Goal: Contribute content: Contribute content

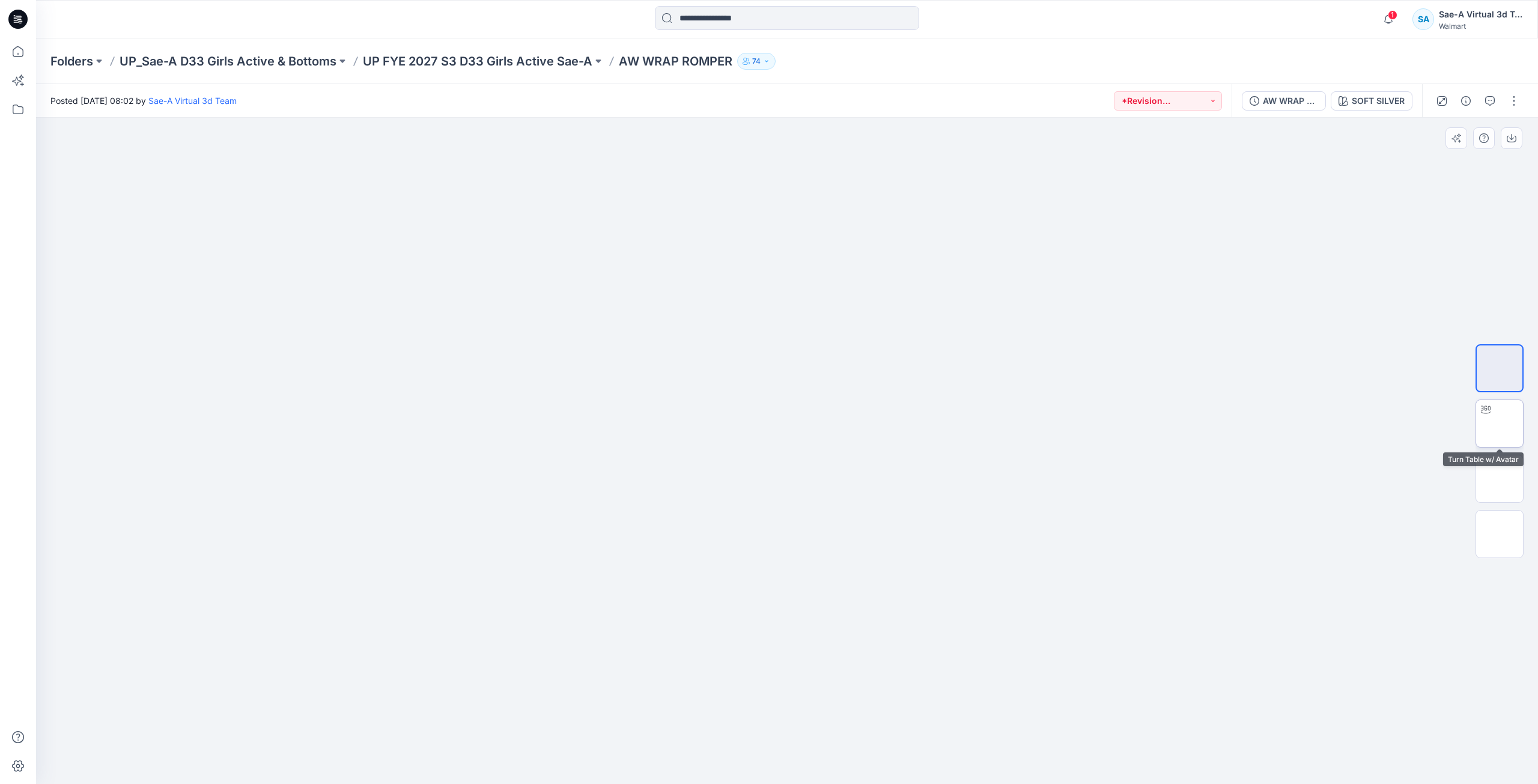
click at [1500, 423] on img at bounding box center [1500, 423] width 0 height 0
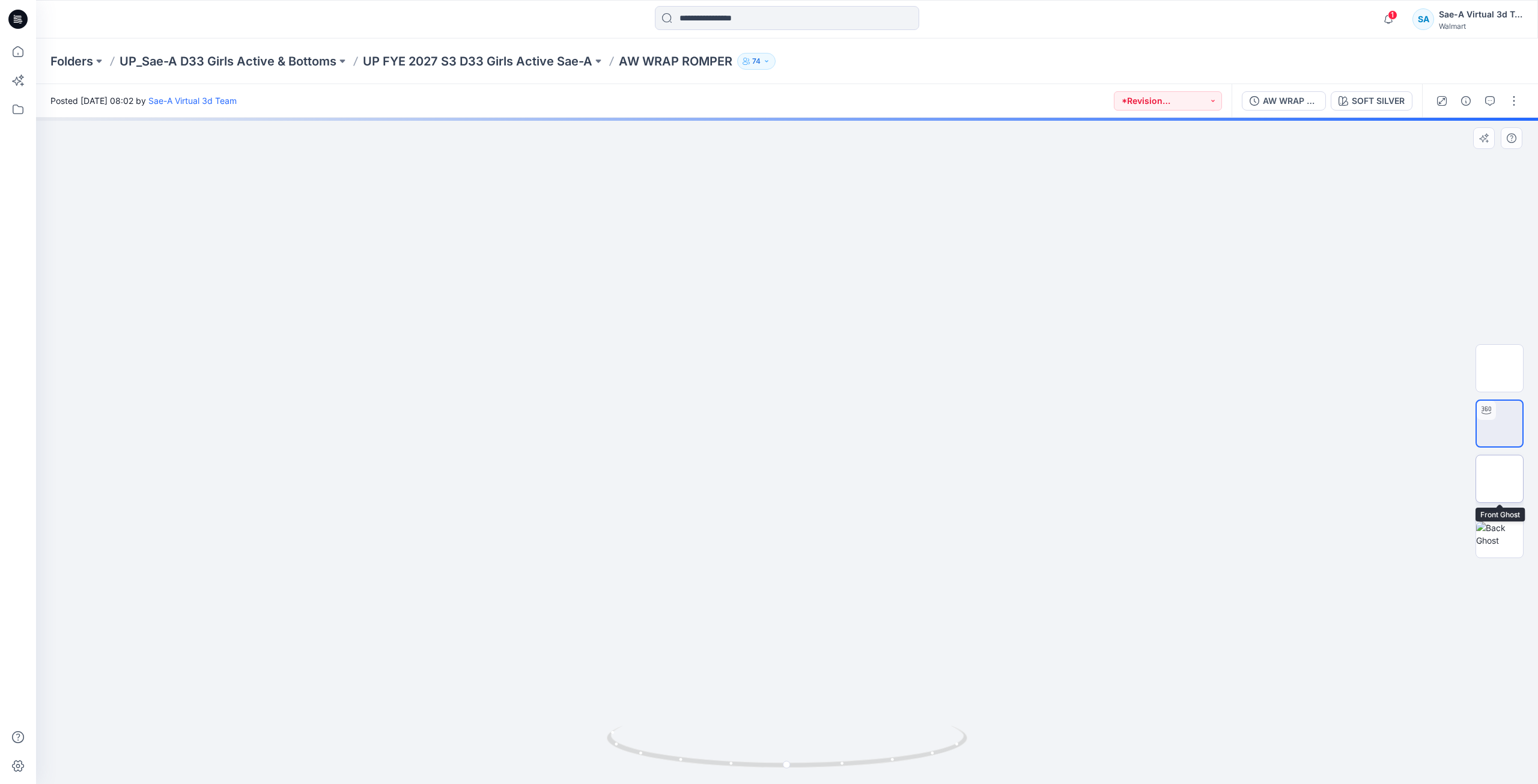
click at [1500, 479] on img at bounding box center [1500, 479] width 0 height 0
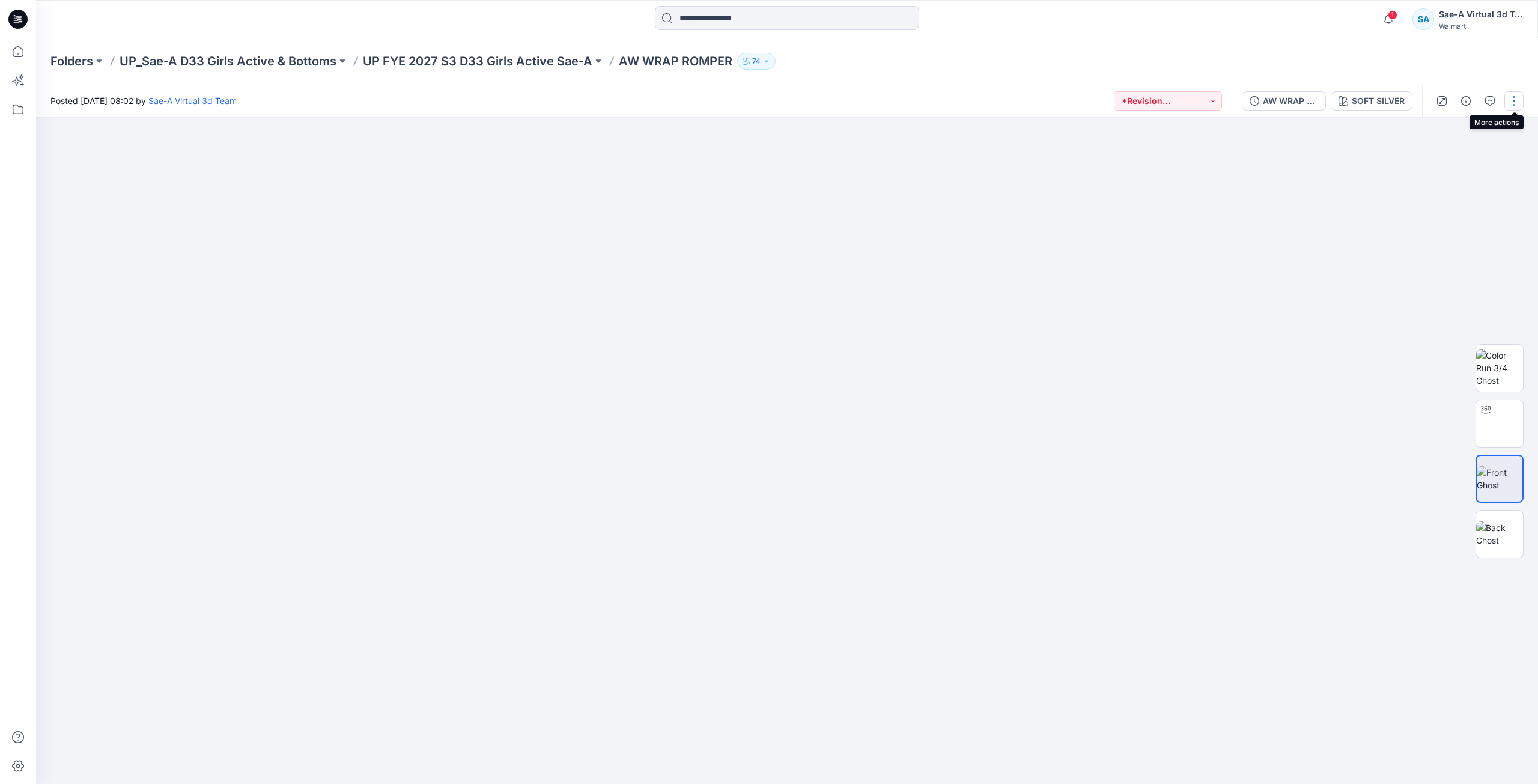
click at [1519, 104] on button "button" at bounding box center [1514, 101] width 19 height 19
click at [1428, 167] on button "Edit" at bounding box center [1464, 162] width 111 height 23
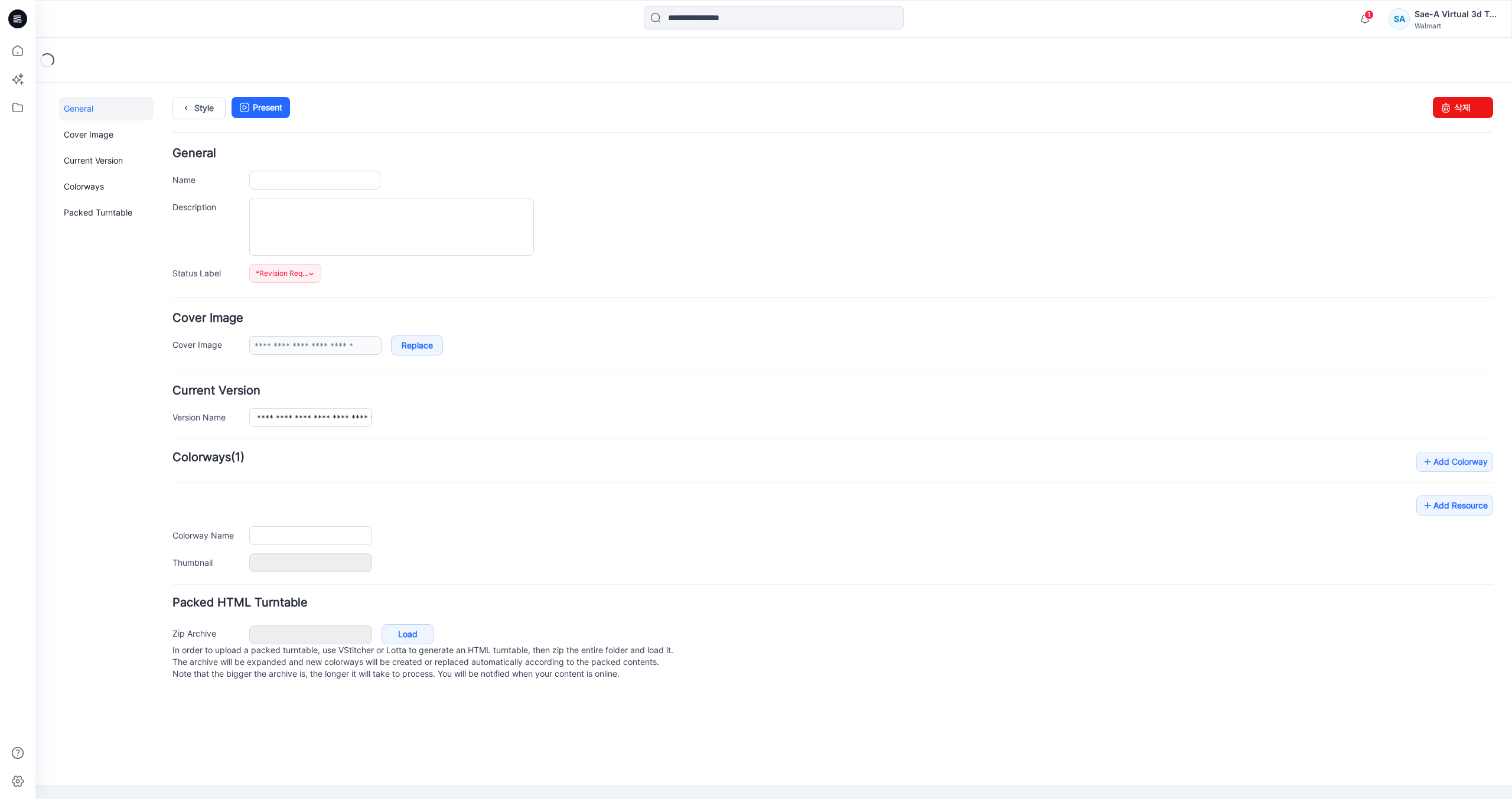
type input "**********"
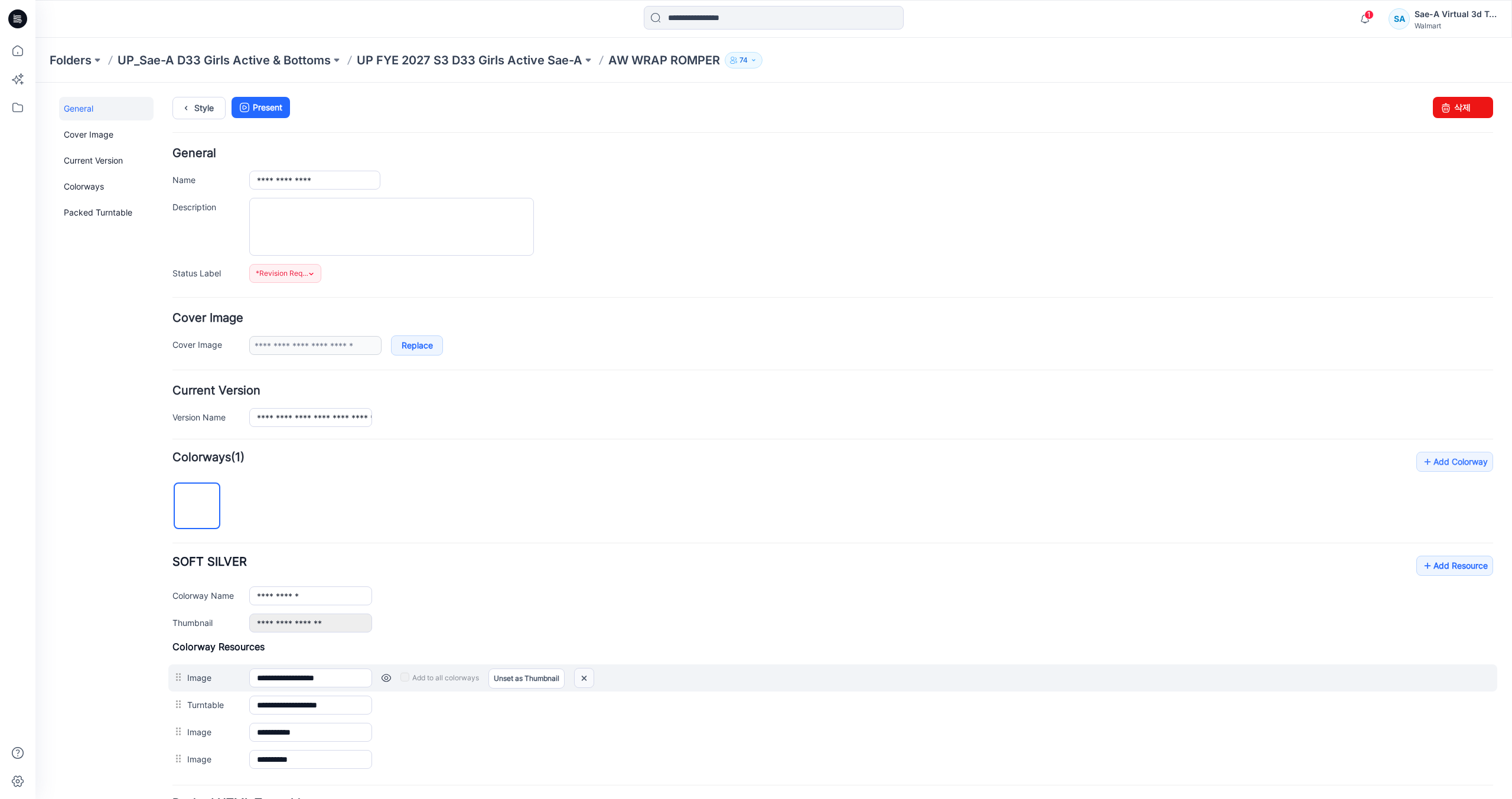
click at [583, 680] on img at bounding box center [585, 678] width 19 height 20
click at [579, 684] on img at bounding box center [576, 678] width 19 height 20
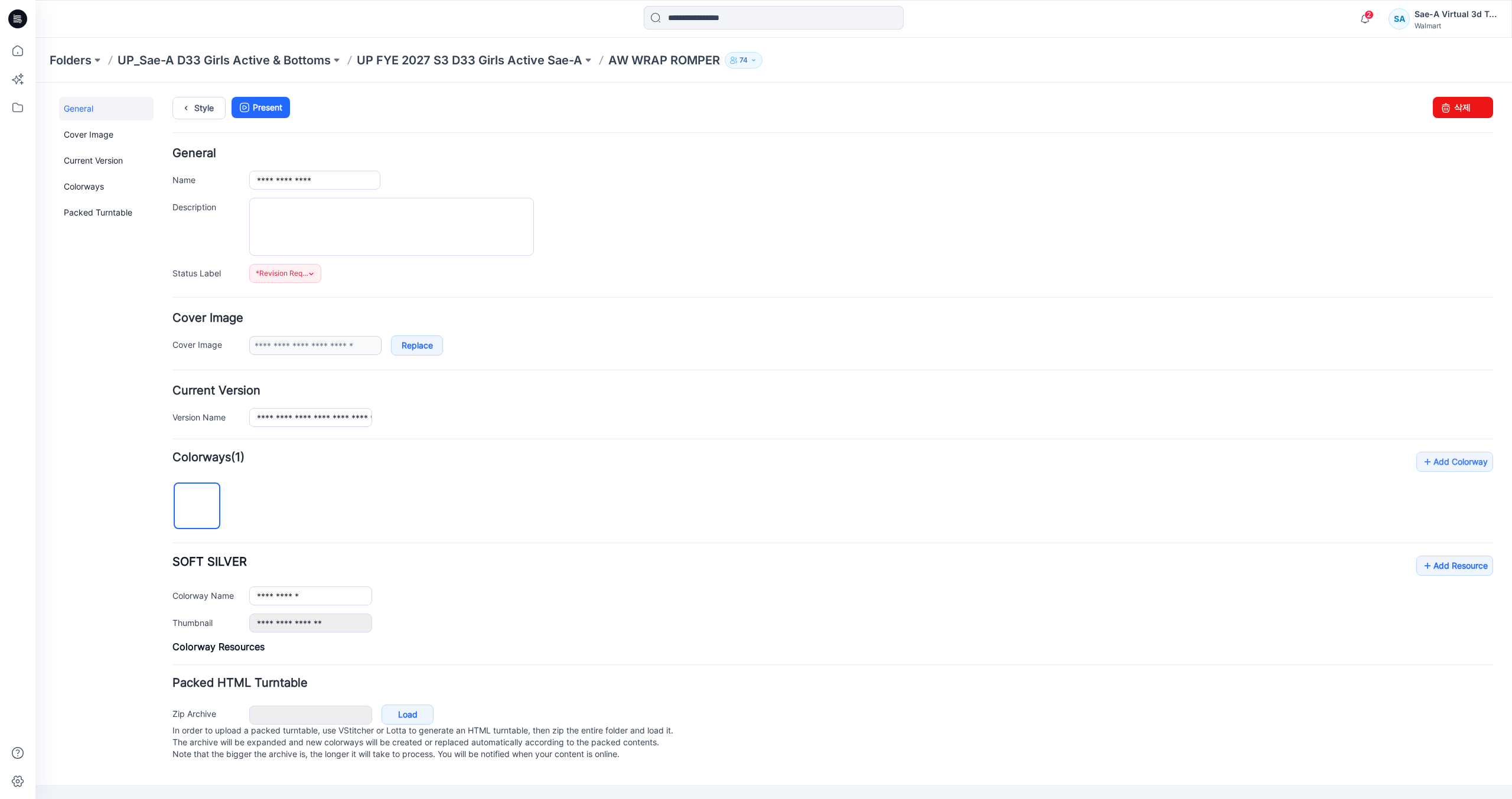
drag, startPoint x: 92, startPoint y: 554, endPoint x: 312, endPoint y: 556, distance: 220.0
click at [92, 554] on div "General Cover Image Current Version Colorways Packed Turntable" at bounding box center [106, 437] width 94 height 679
click at [1427, 566] on icon at bounding box center [1428, 566] width 12 height 19
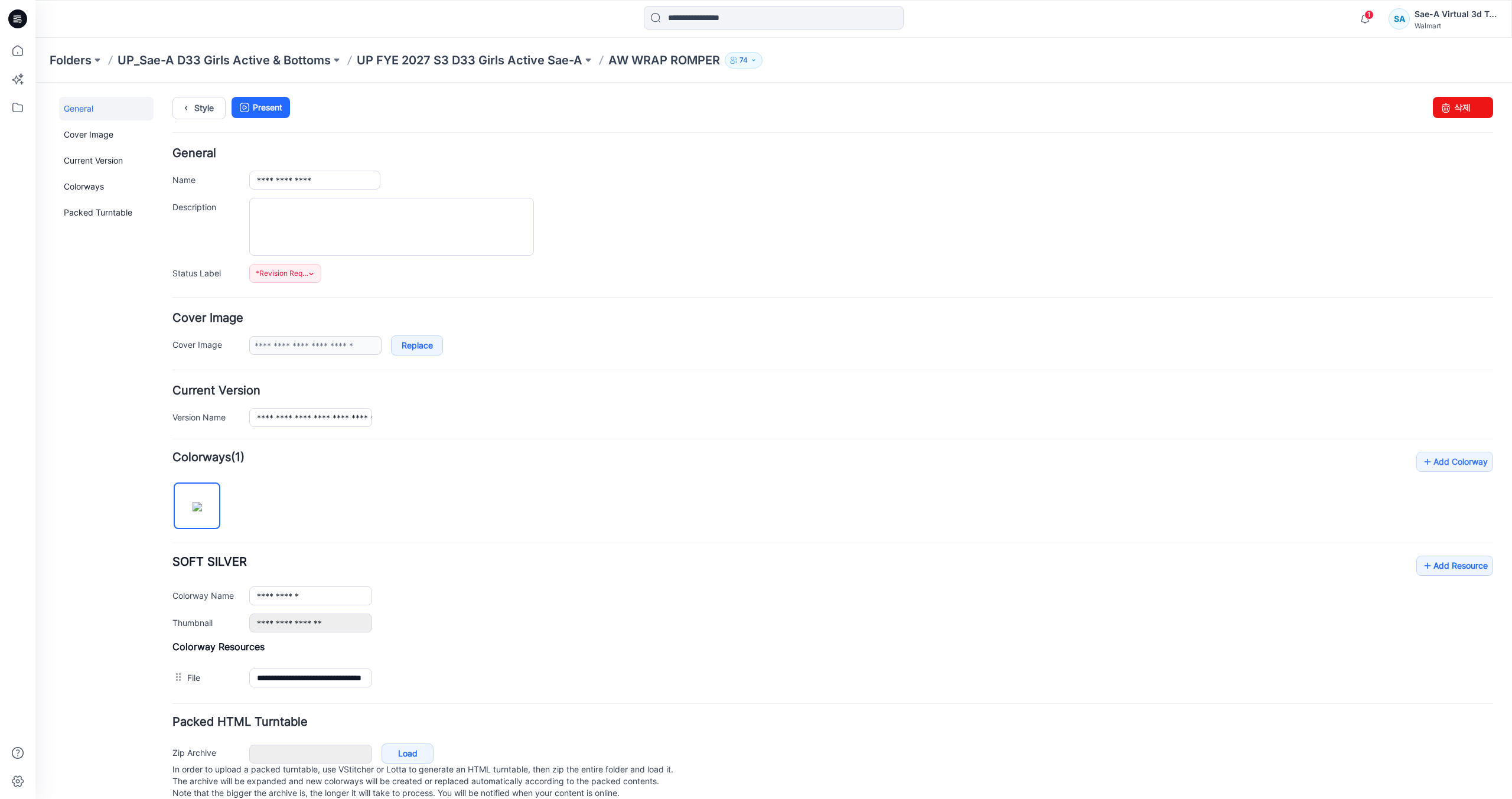
drag, startPoint x: 583, startPoint y: 455, endPoint x: 502, endPoint y: 406, distance: 94.7
click at [583, 455] on h4 "Add Colorway Colorways (1)" at bounding box center [833, 457] width 1321 height 12
click at [192, 118] on icon at bounding box center [186, 108] width 16 height 22
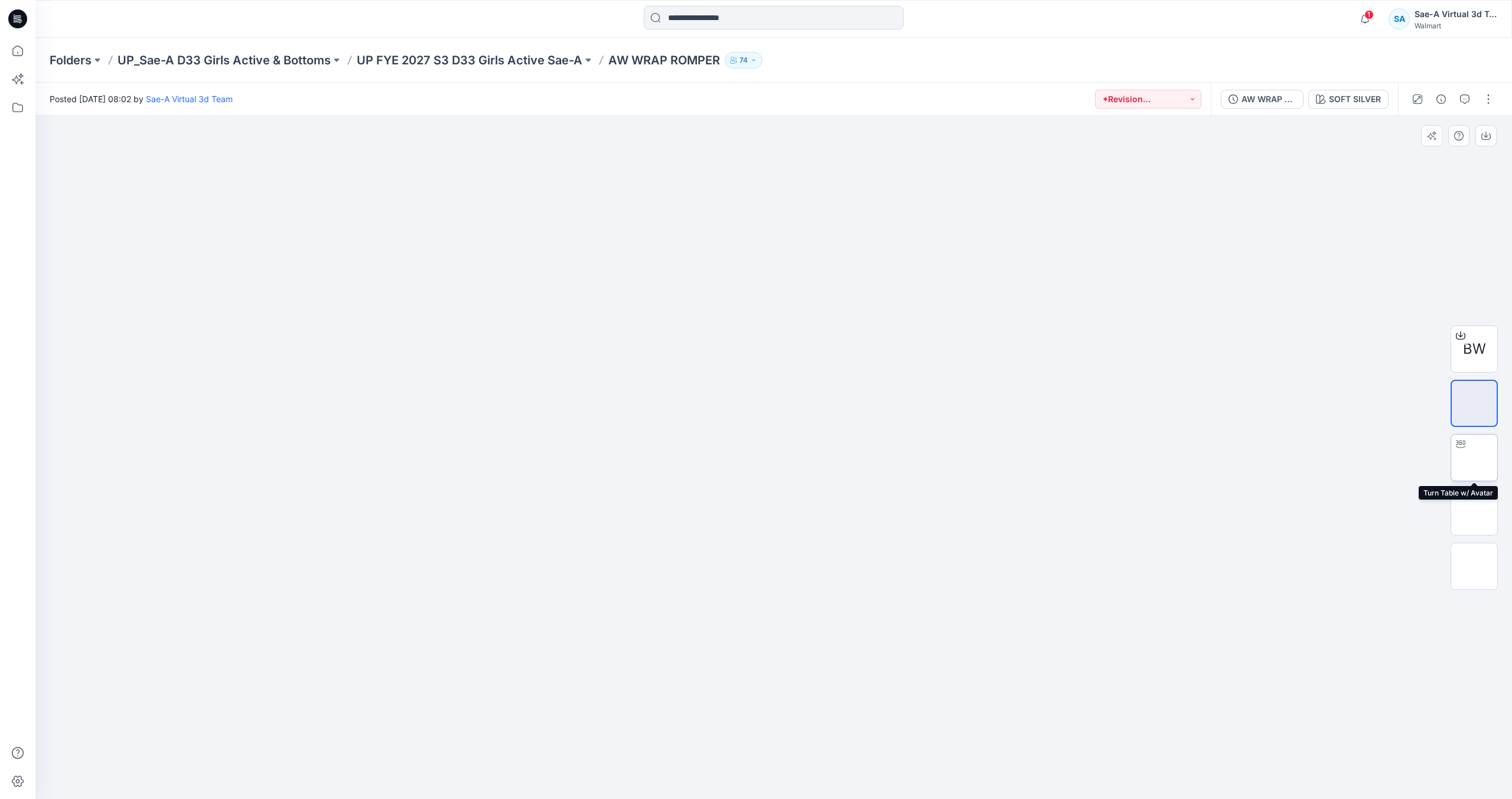
click at [1465, 447] on icon at bounding box center [1461, 444] width 9 height 9
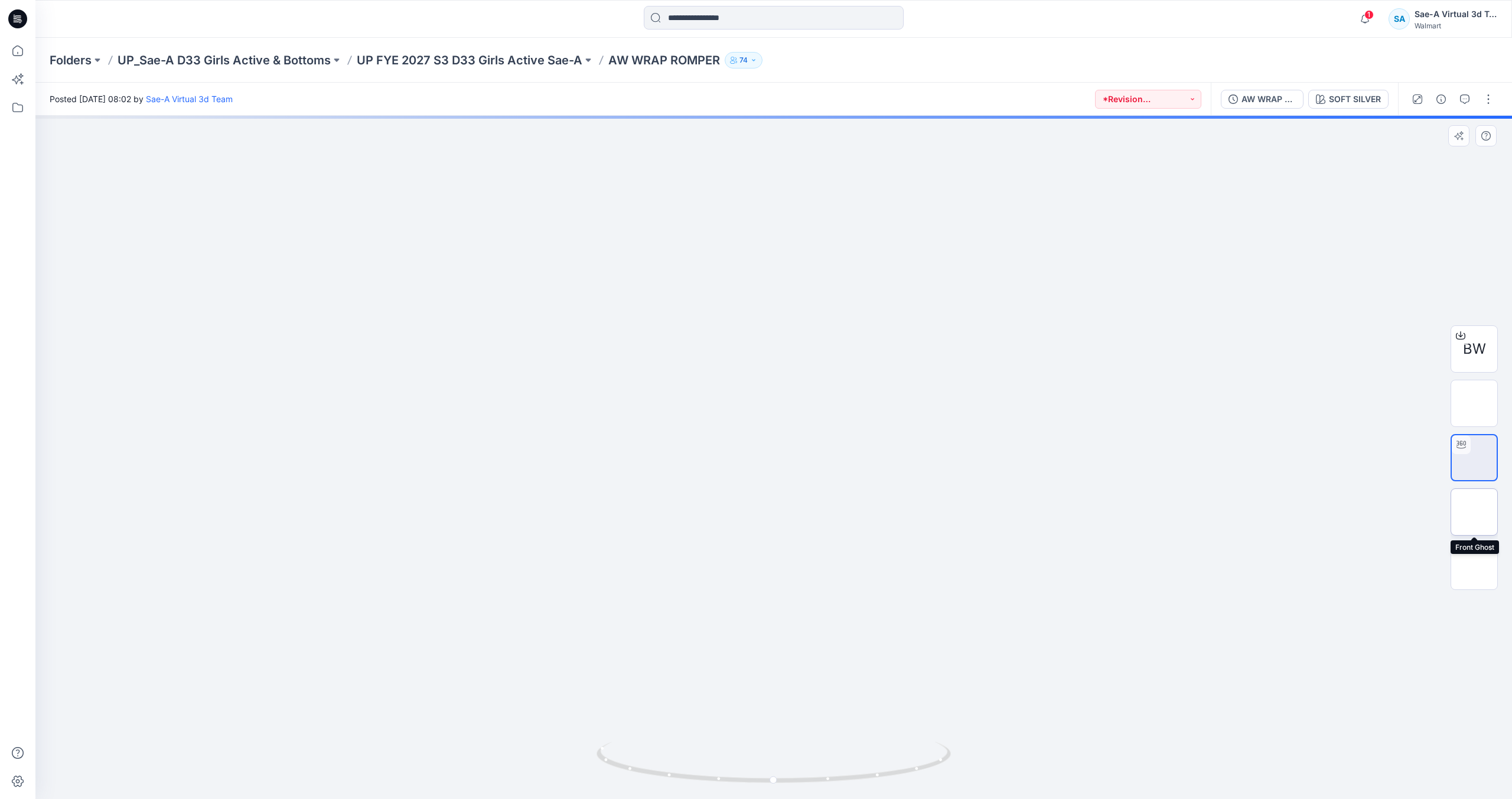
click at [1475, 512] on img at bounding box center [1475, 512] width 0 height 0
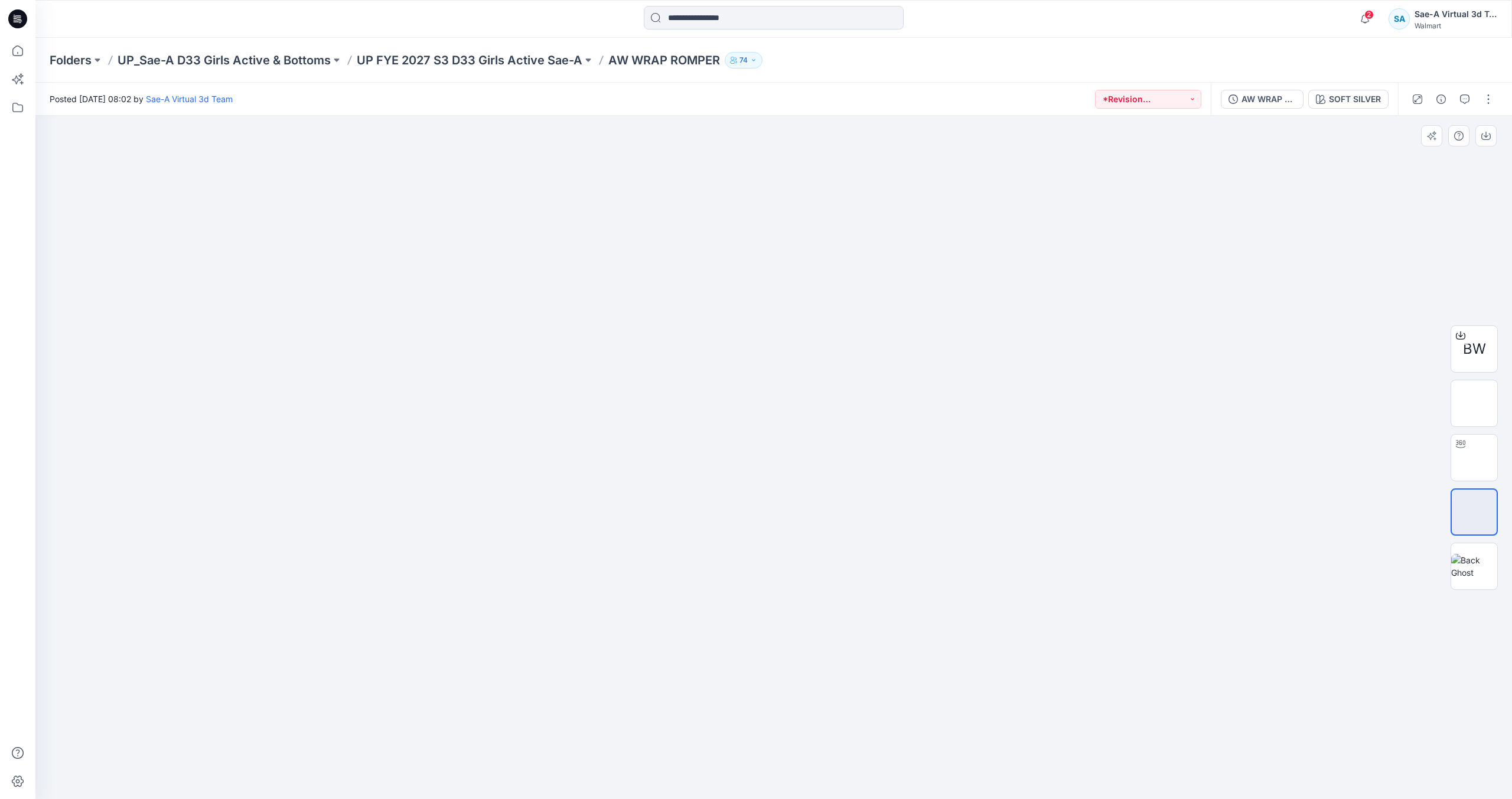
click at [194, 214] on div at bounding box center [774, 457] width 1477 height 683
click at [20, 23] on icon at bounding box center [20, 22] width 3 height 1
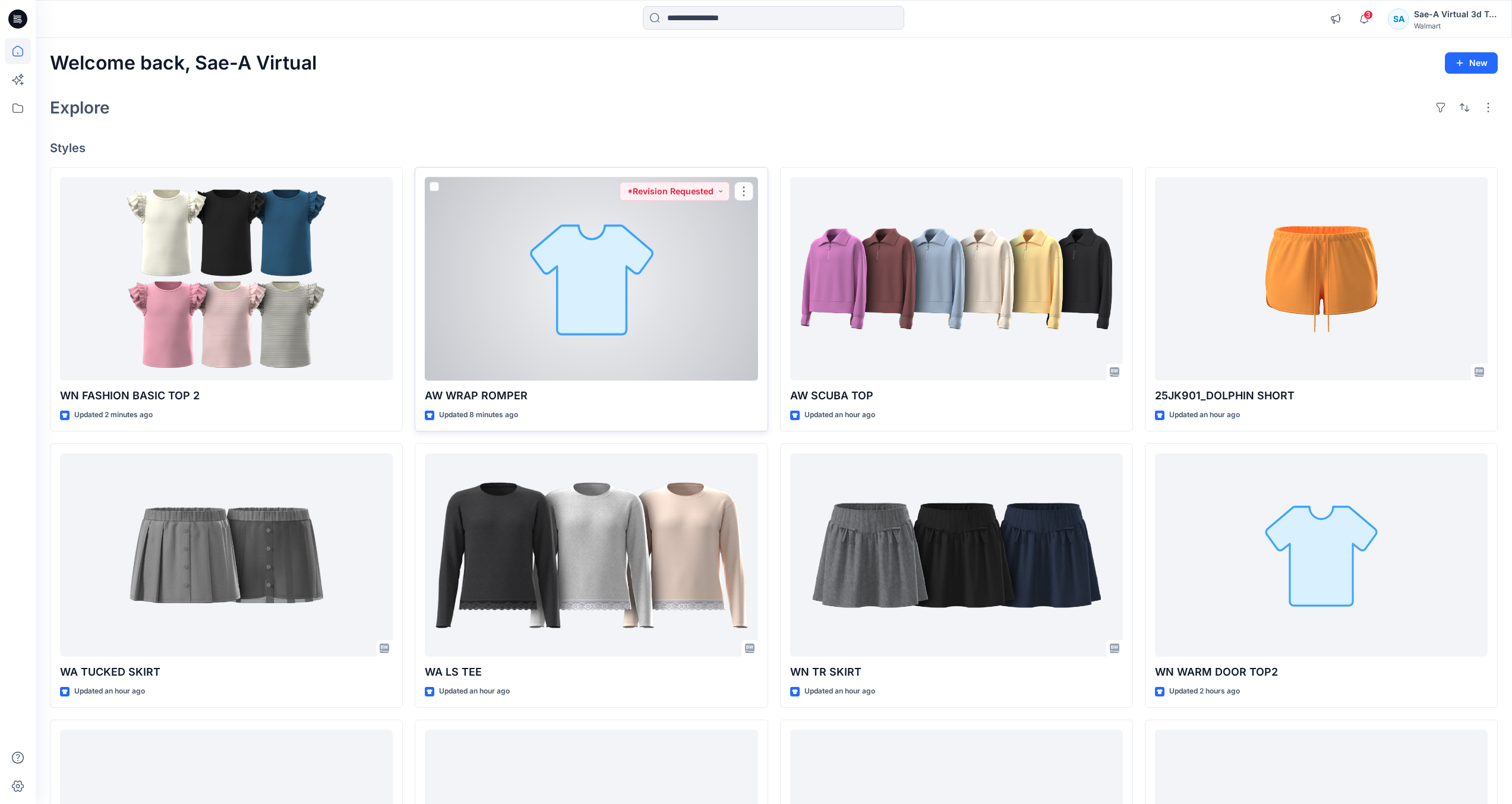
click at [603, 307] on div at bounding box center [591, 279] width 333 height 204
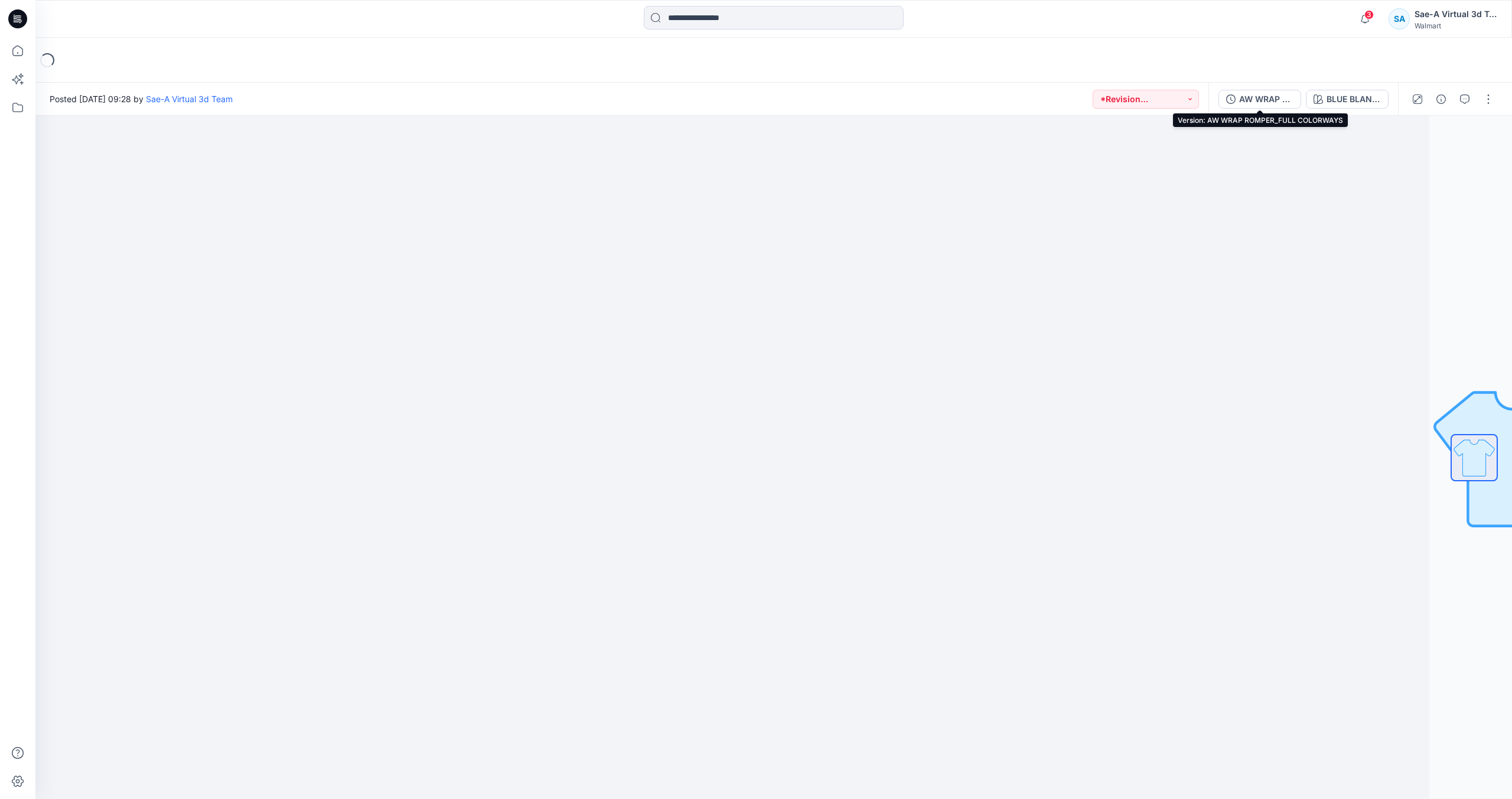
click at [1260, 104] on div "AW WRAP ROMPER_FULL COLORWAYS" at bounding box center [1267, 99] width 54 height 13
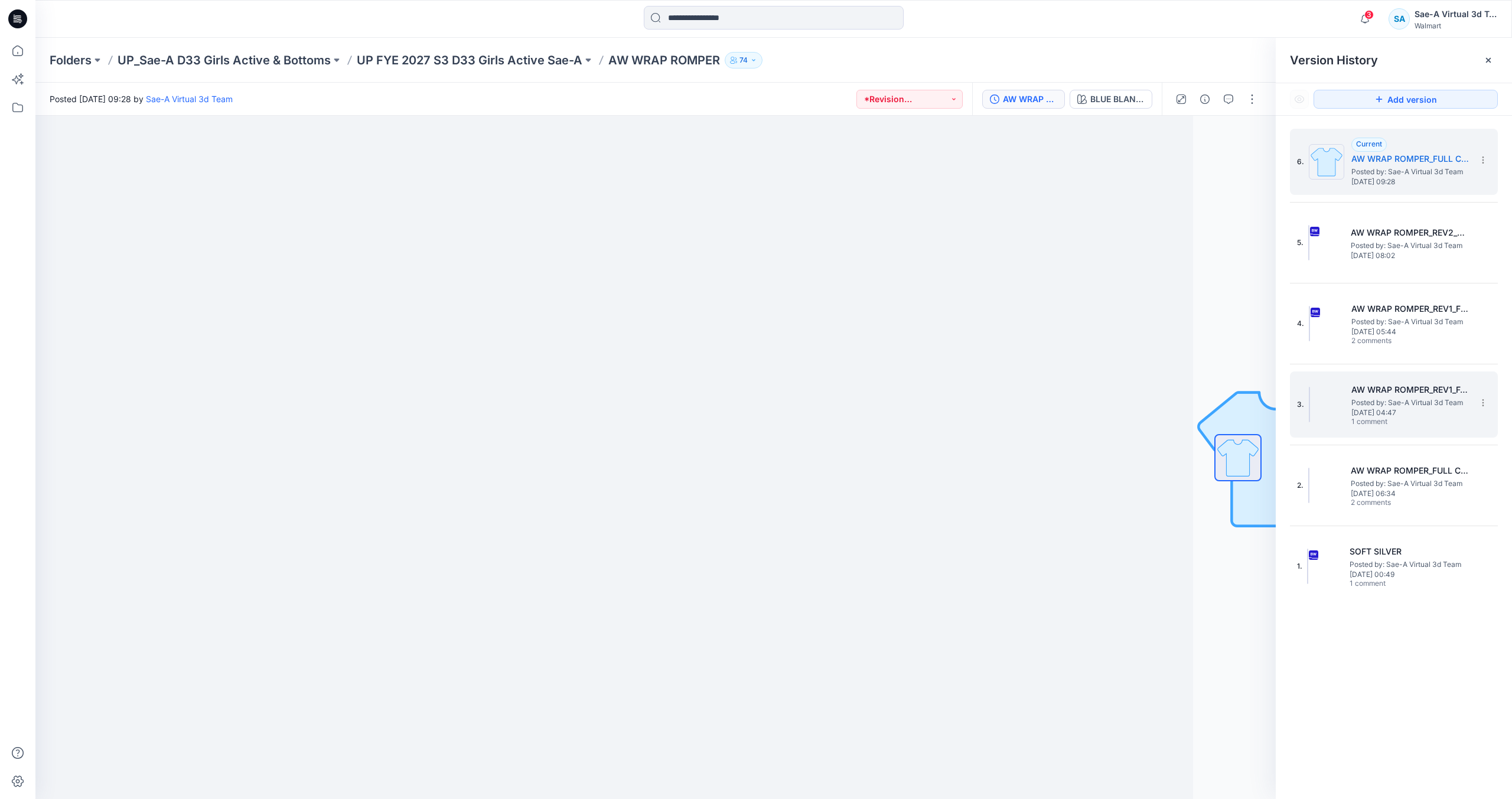
click at [1391, 402] on span "Posted by: Sae-A Virtual 3d Team" at bounding box center [1411, 403] width 118 height 12
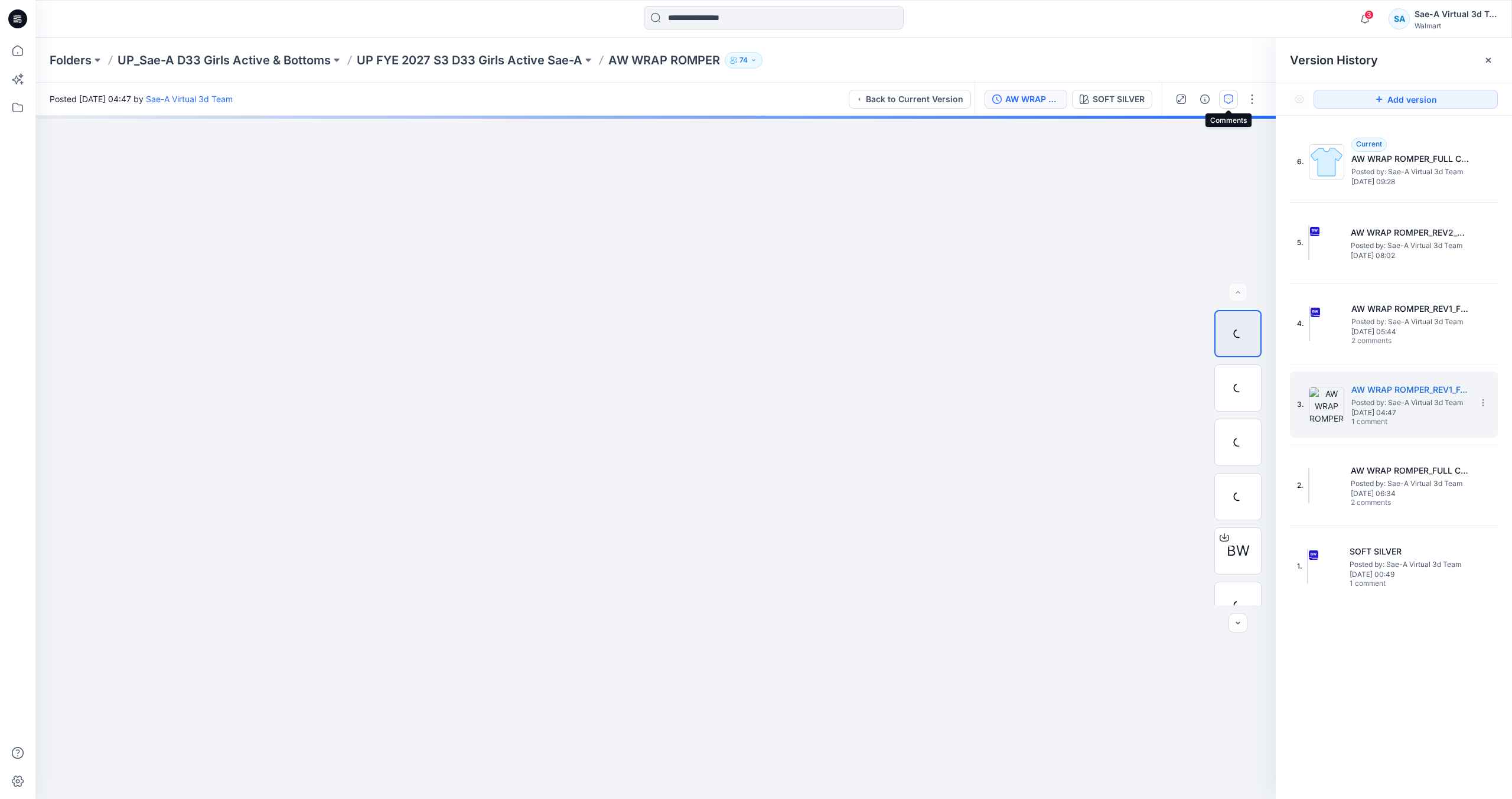
click at [1235, 94] on button "button" at bounding box center [1229, 99] width 19 height 19
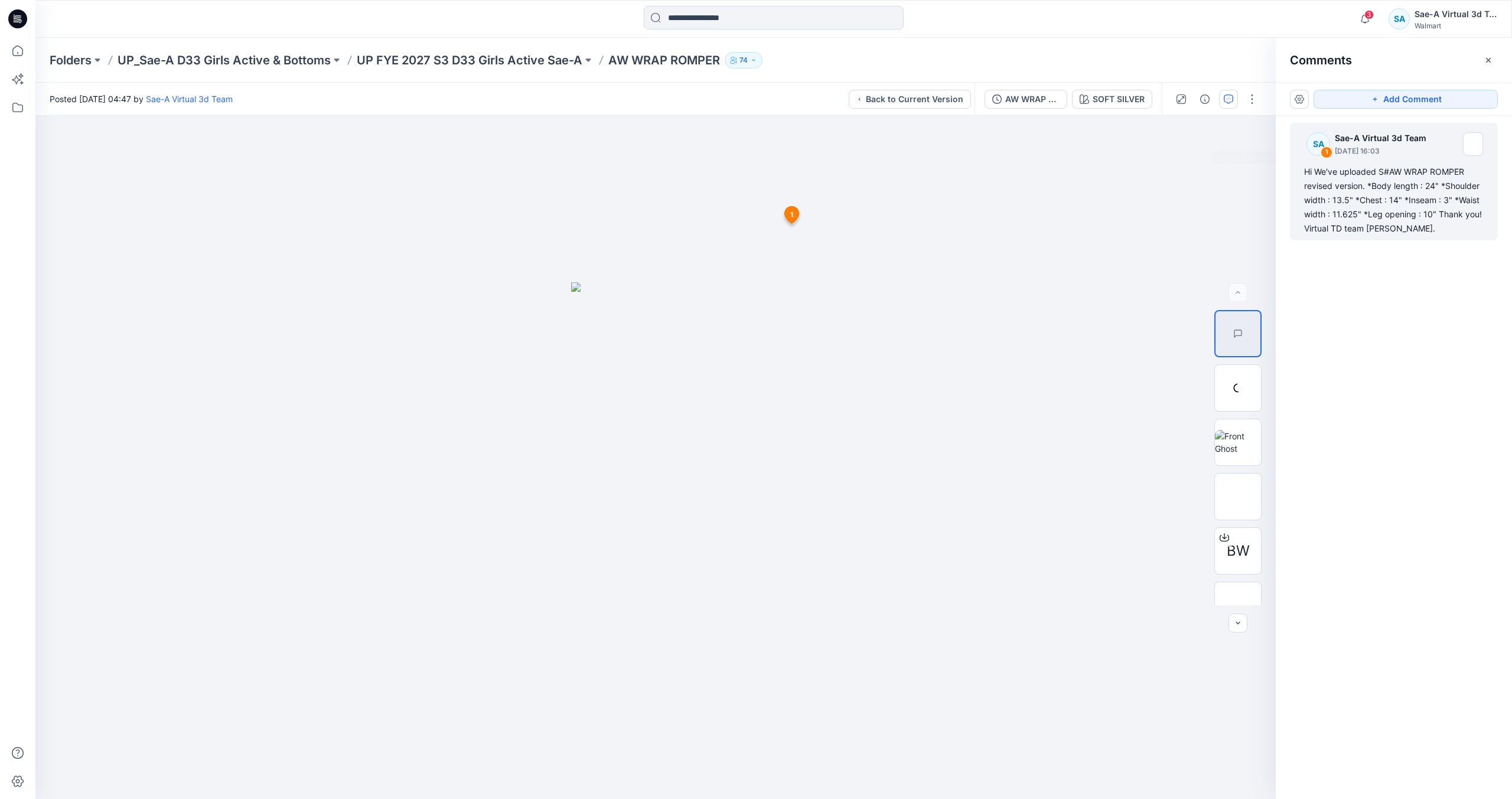
click at [1391, 195] on div "Hi We've uploaded S#AW WRAP ROMPER revised version. *Body length : 24" *Shoulde…" at bounding box center [1394, 201] width 180 height 71
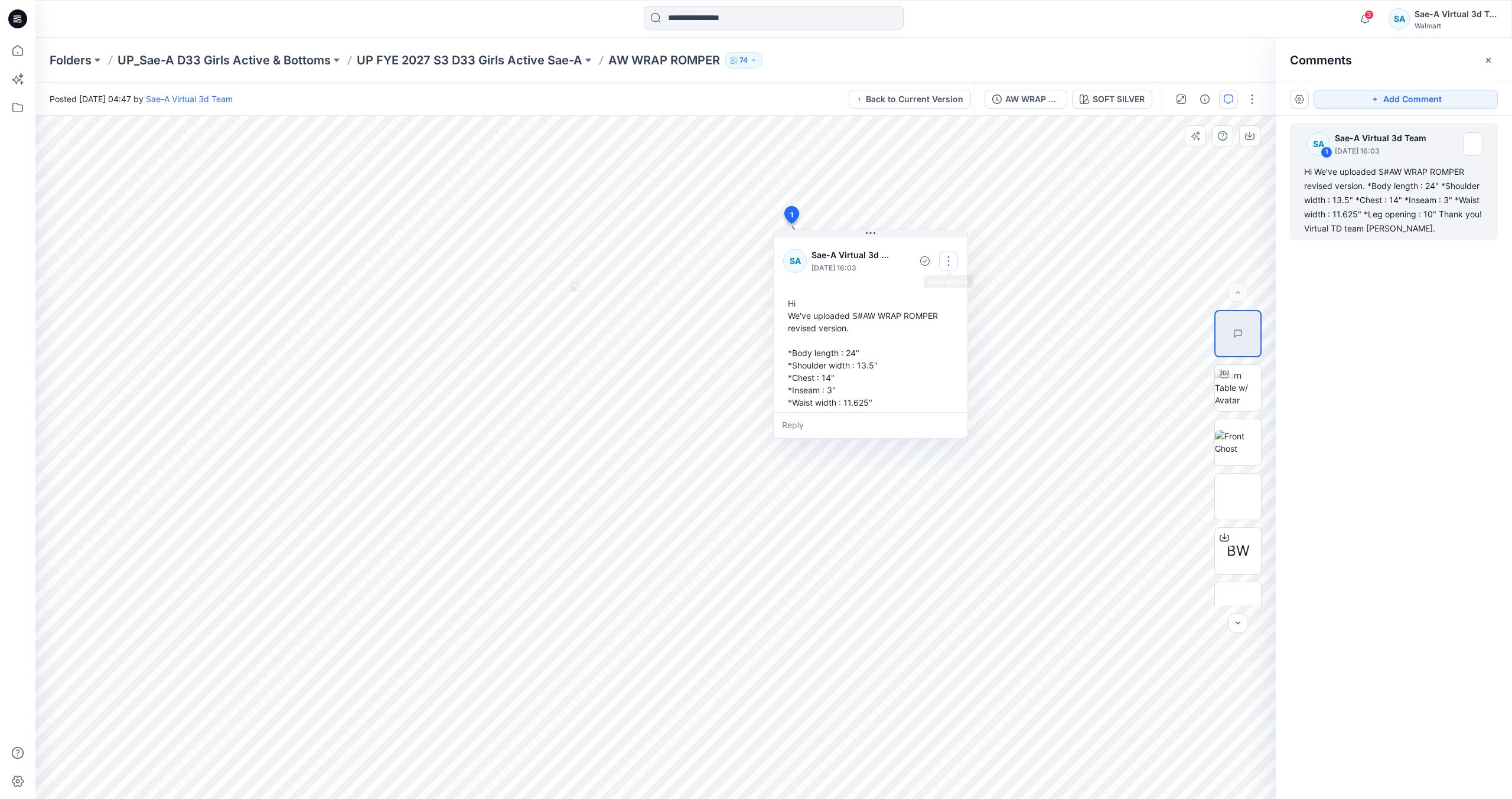
click at [948, 263] on button "button" at bounding box center [949, 261] width 19 height 19
click at [941, 290] on p "Edit comment" at bounding box center [951, 288] width 53 height 13
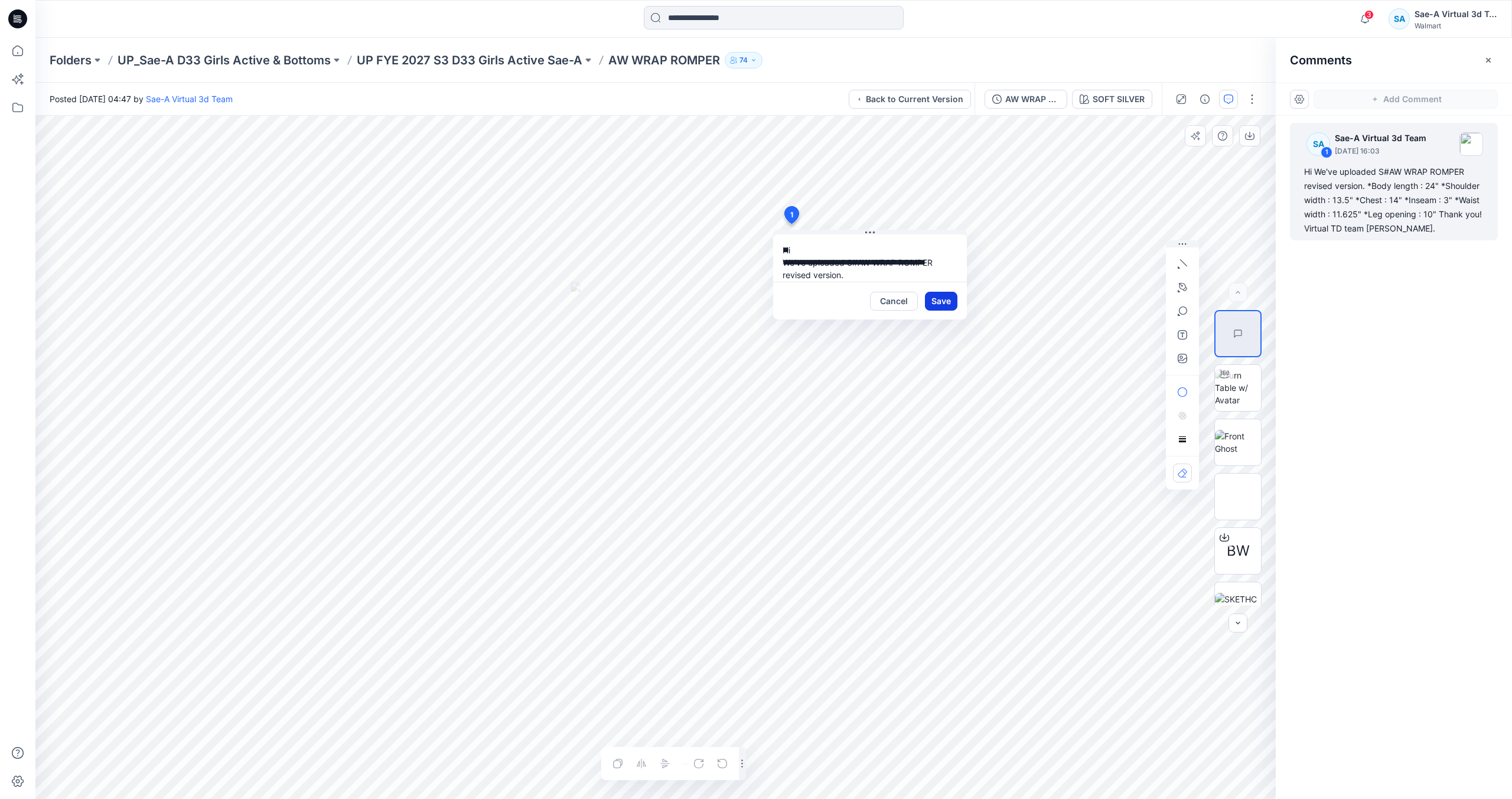
scroll to position [120, 0]
click at [908, 305] on button "Cancel" at bounding box center [894, 301] width 48 height 19
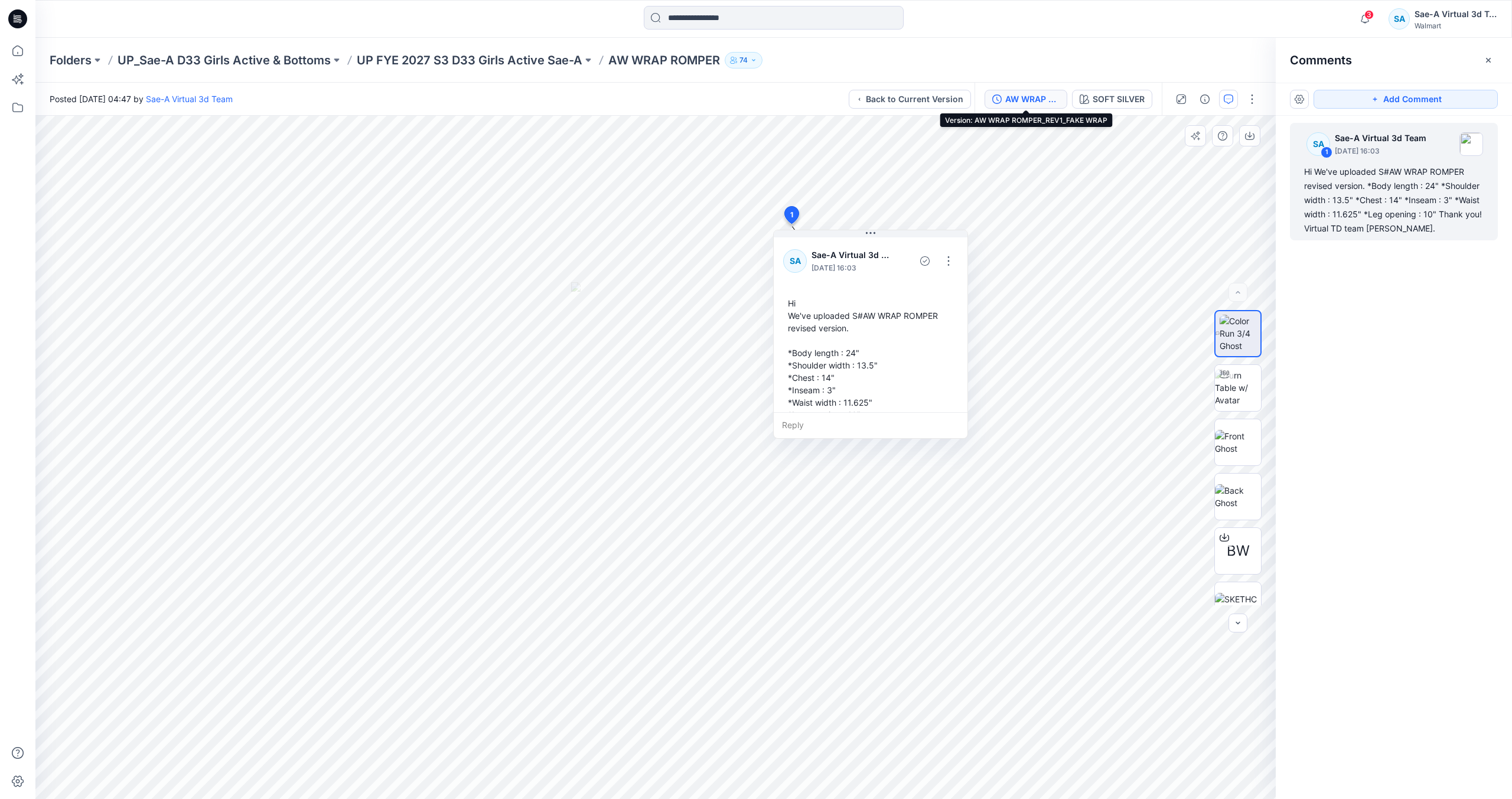
click at [1038, 98] on div "AW WRAP ROMPER_REV1_FAKE WRAP" at bounding box center [1032, 99] width 54 height 13
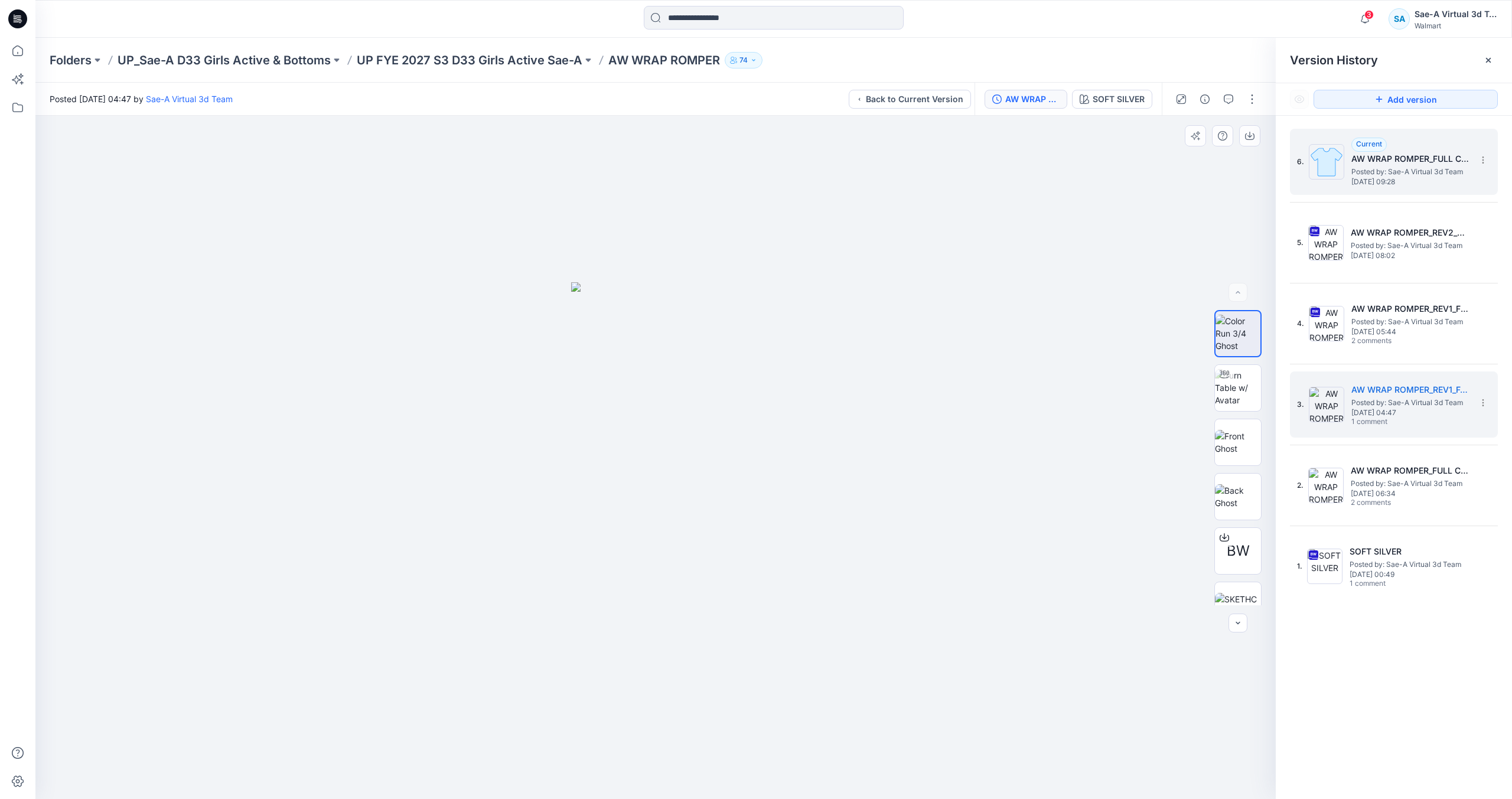
click at [1377, 183] on span "Tuesday, September 16, 2025 09:28" at bounding box center [1411, 182] width 118 height 8
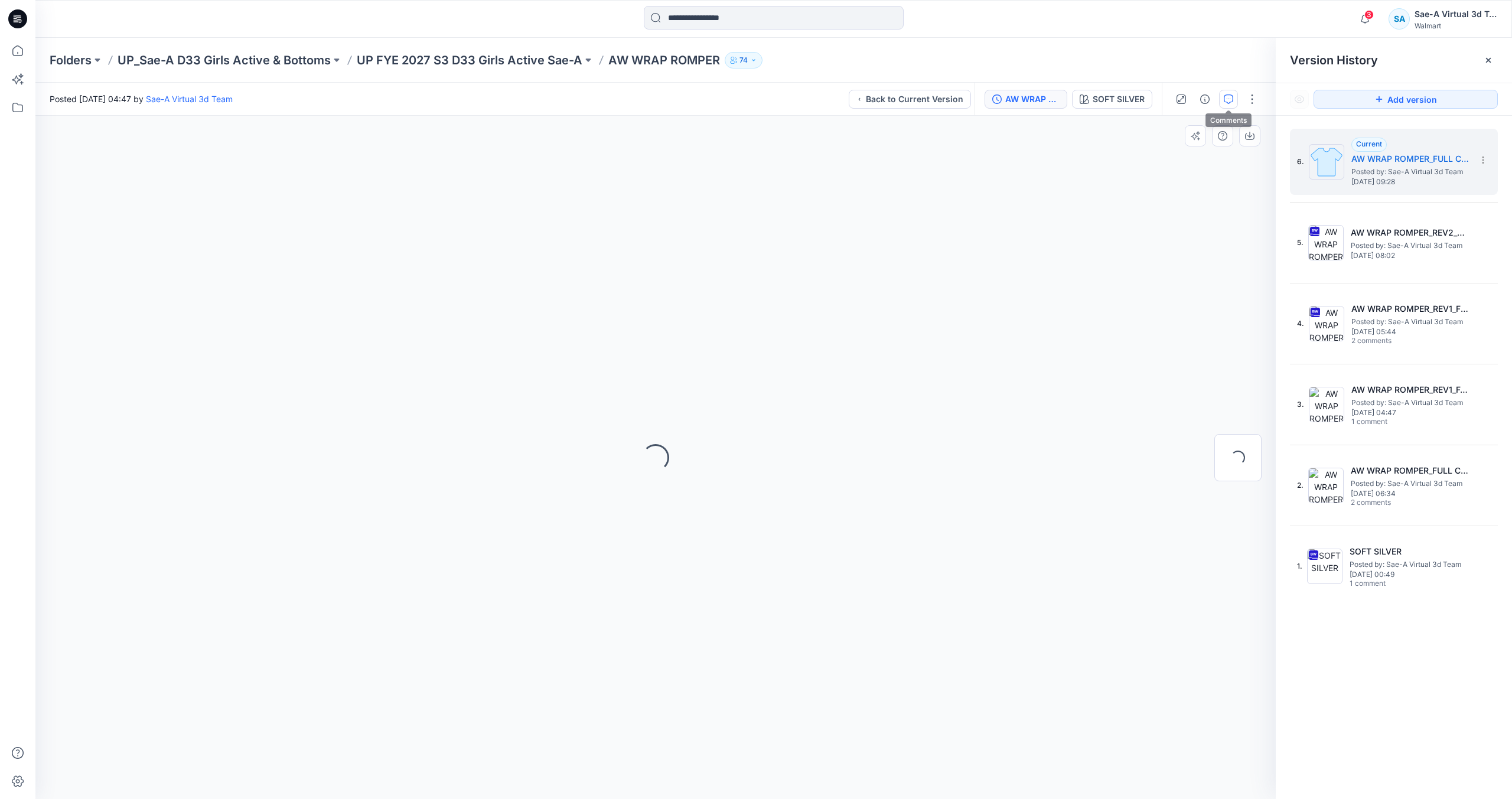
click at [1226, 95] on icon "button" at bounding box center [1229, 99] width 9 height 9
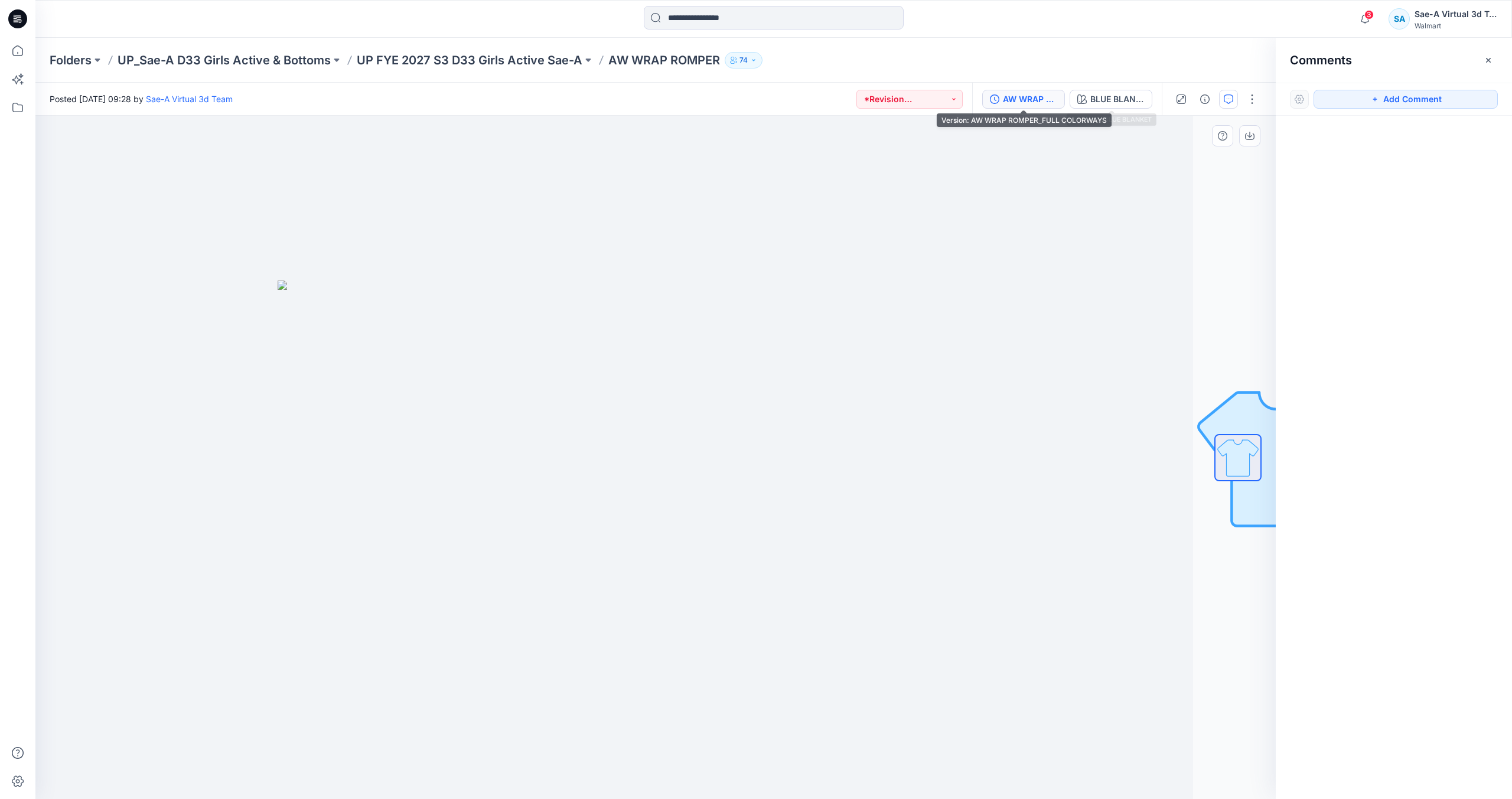
click at [1040, 102] on div "AW WRAP ROMPER_FULL COLORWAYS" at bounding box center [1031, 99] width 54 height 13
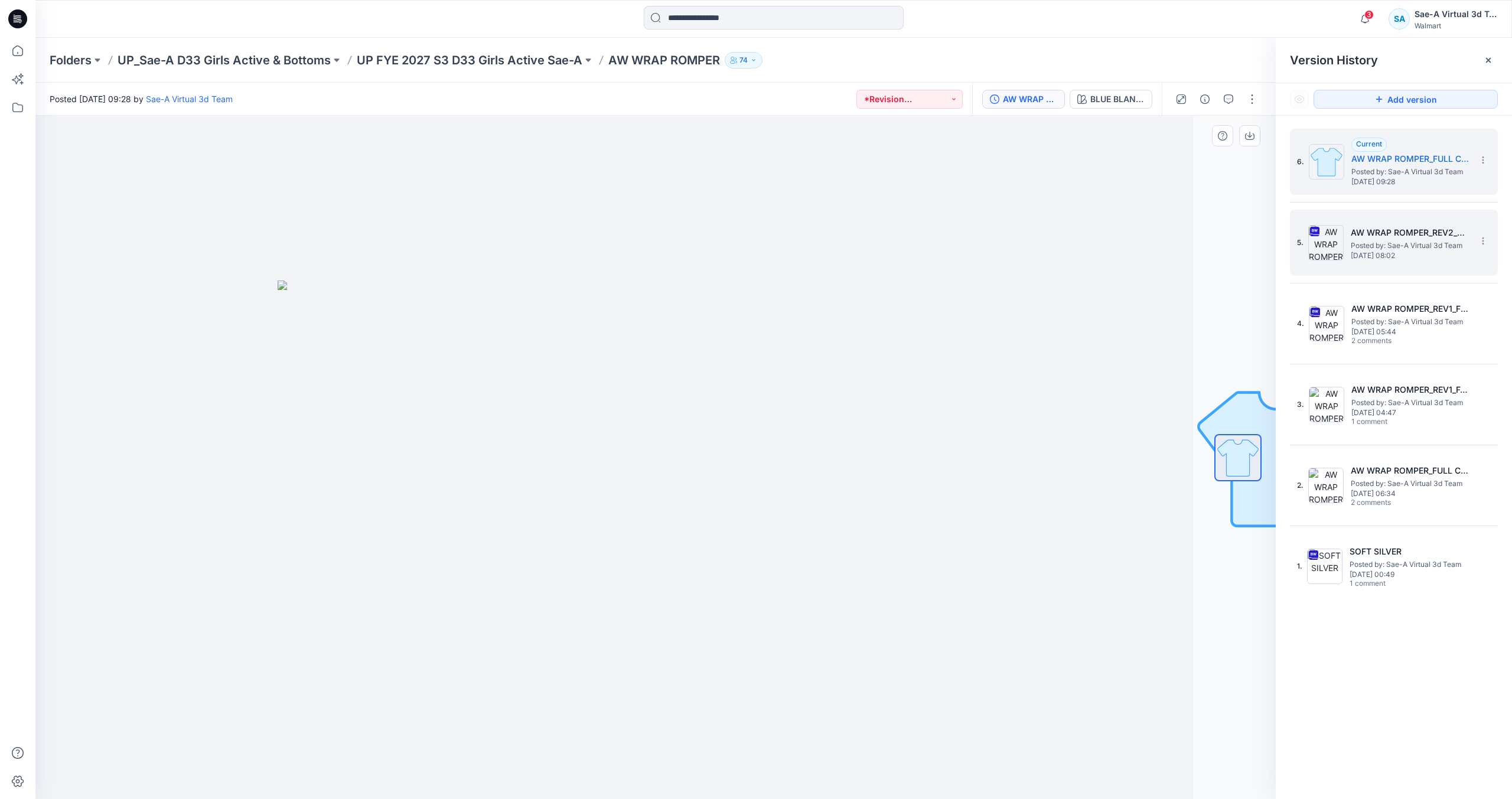
click at [1381, 228] on h5 "AW WRAP ROMPER_REV2_SOFT SILVER" at bounding box center [1410, 233] width 118 height 14
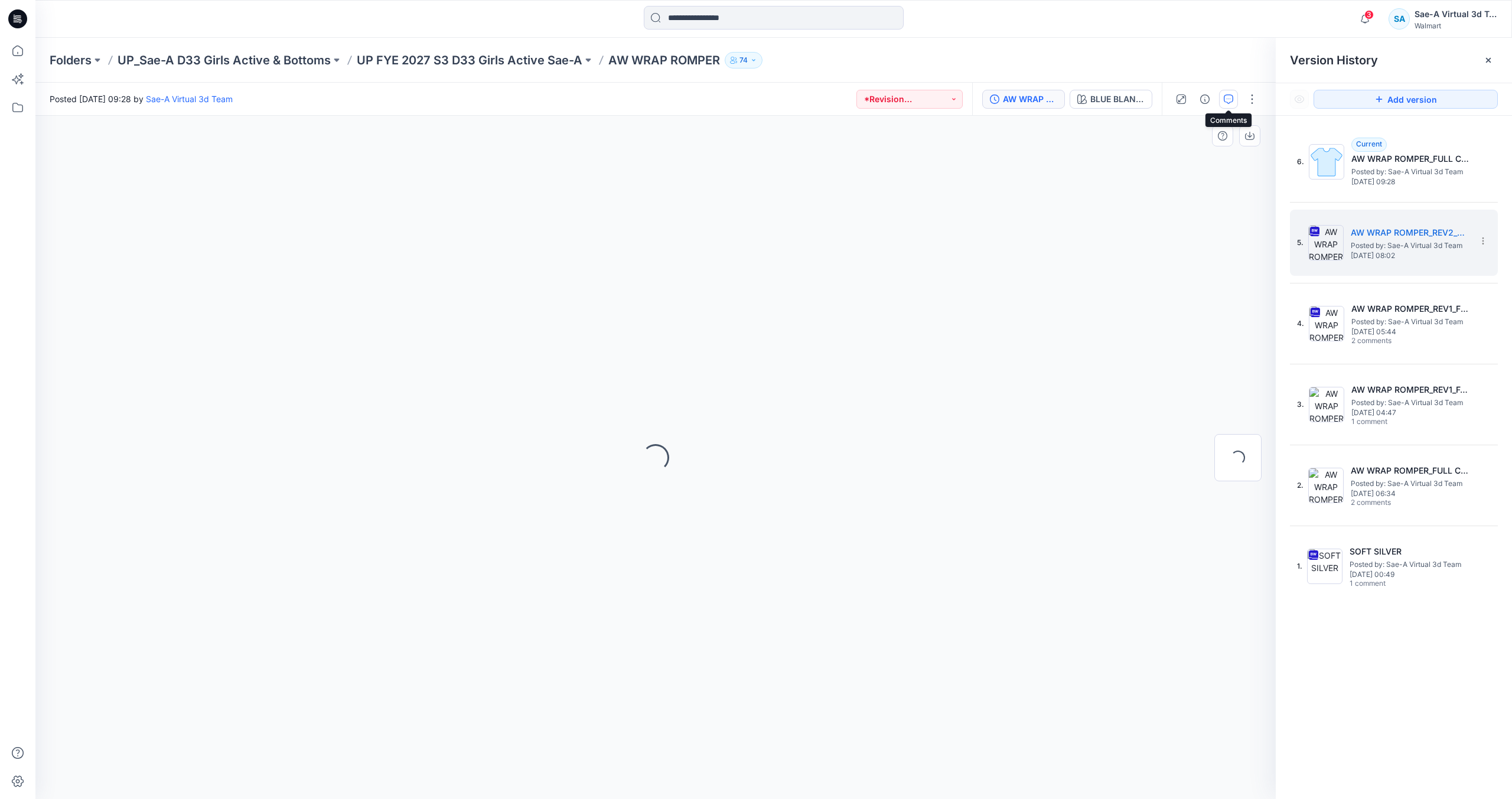
click at [1232, 95] on icon "button" at bounding box center [1229, 99] width 9 height 9
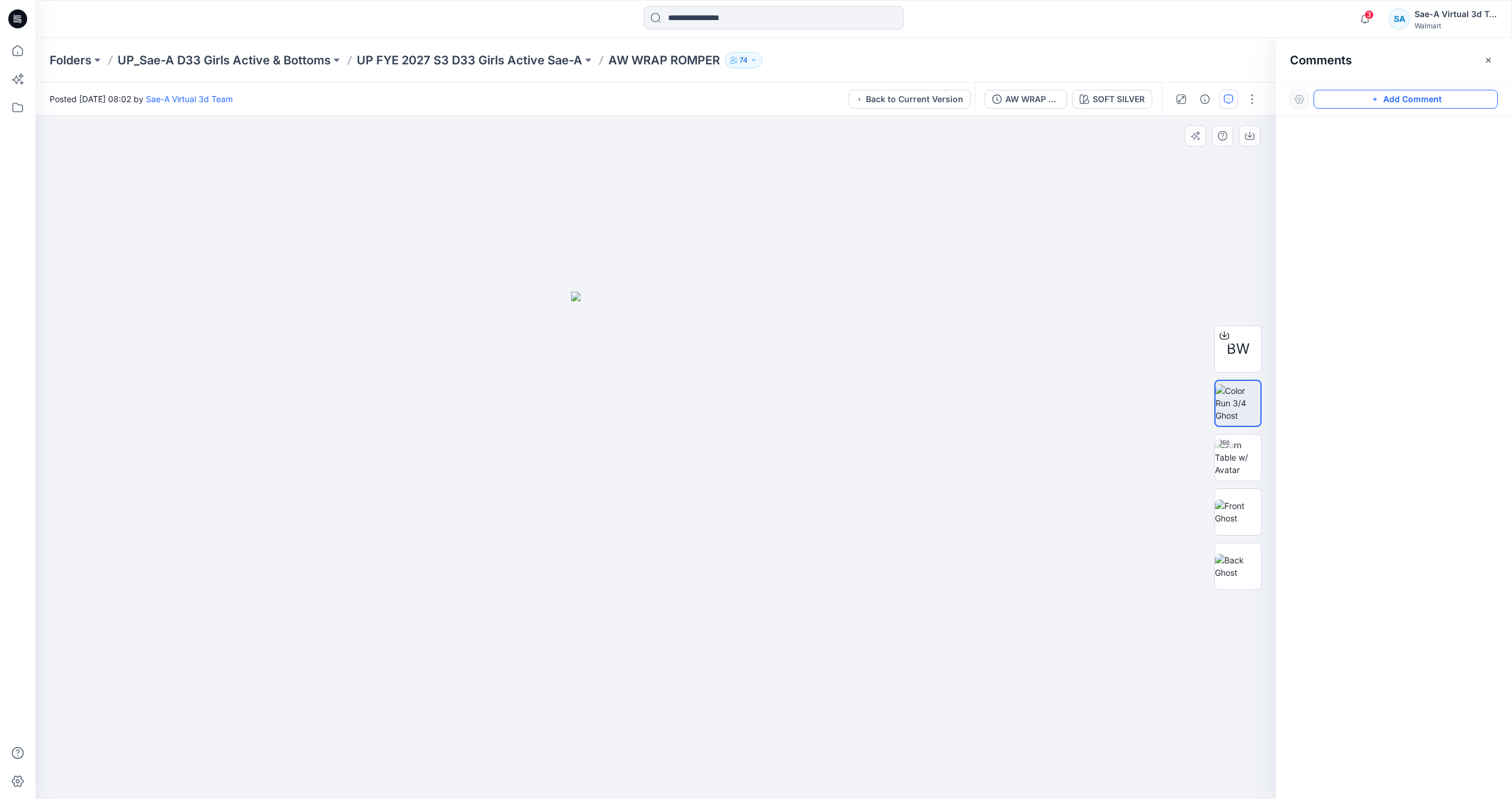
click at [1355, 94] on button "Add Comment" at bounding box center [1406, 99] width 184 height 19
click at [836, 251] on div "1" at bounding box center [655, 457] width 1241 height 683
type textarea "**********"
drag, startPoint x: 900, startPoint y: 304, endPoint x: 877, endPoint y: 303, distance: 23.0
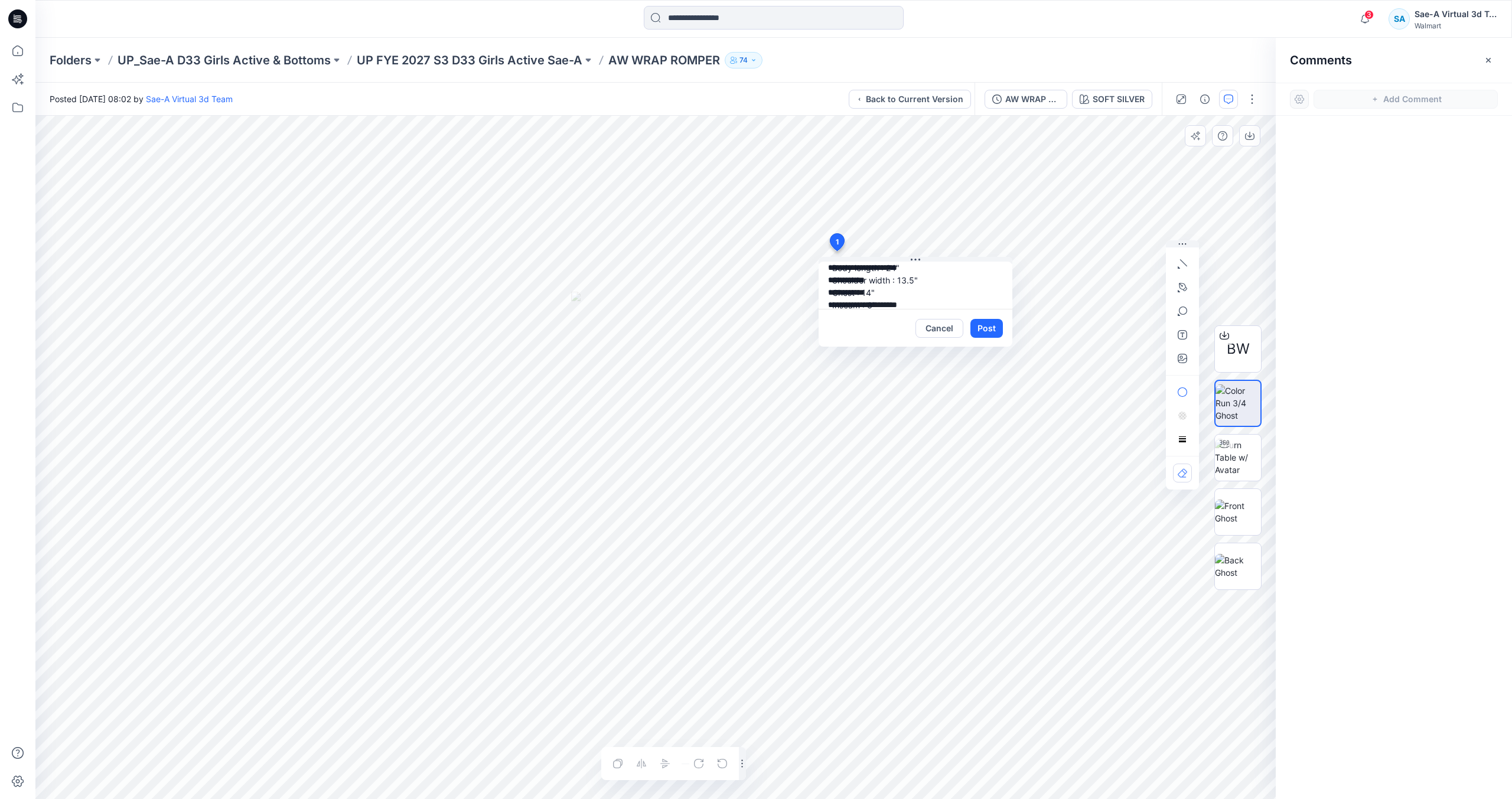
click at [877, 303] on textarea "**********" at bounding box center [915, 285] width 194 height 47
click at [928, 304] on textarea "**********" at bounding box center [915, 285] width 194 height 47
click at [984, 326] on button "Post" at bounding box center [986, 328] width 32 height 19
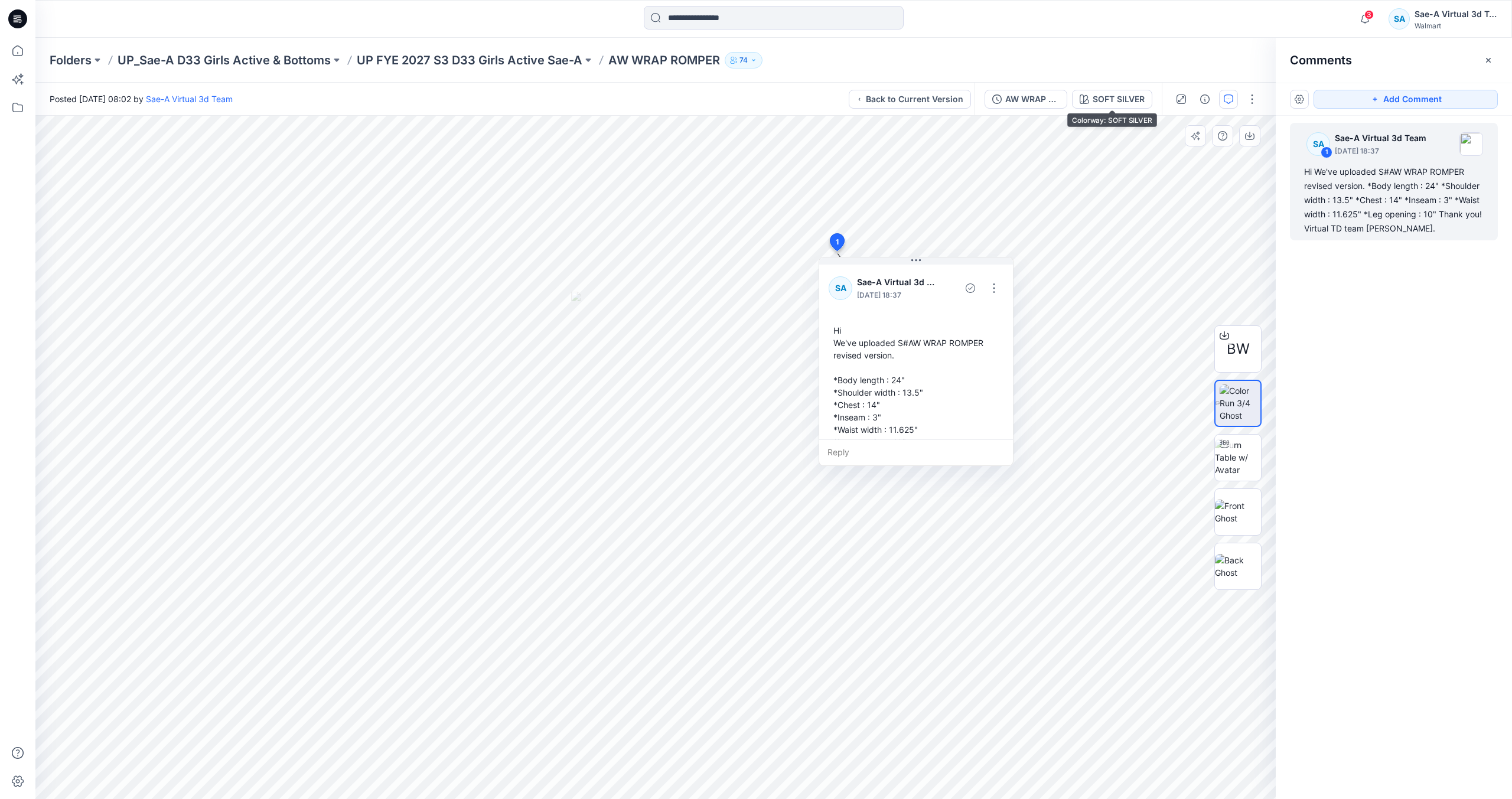
click at [1087, 54] on div "Folders UP_Sae-A D33 Girls Active & Bottoms UP FYE 2027 S3 D33 Girls Active Sae…" at bounding box center [728, 60] width 1356 height 16
drag, startPoint x: 20, startPoint y: 22, endPoint x: 1, endPoint y: 25, distance: 19.2
click at [20, 22] on icon at bounding box center [18, 19] width 19 height 19
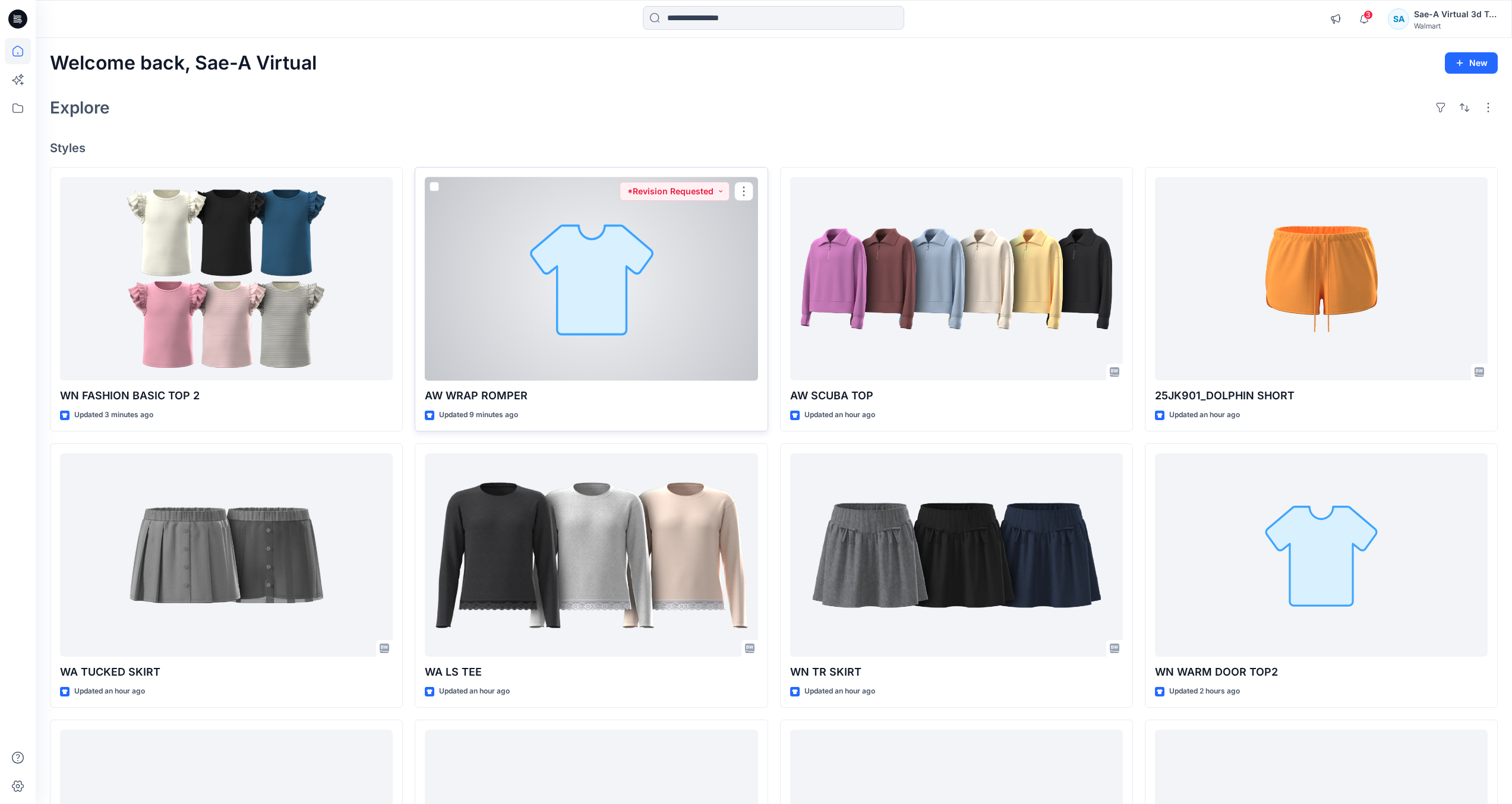
click at [490, 316] on div at bounding box center [591, 279] width 333 height 204
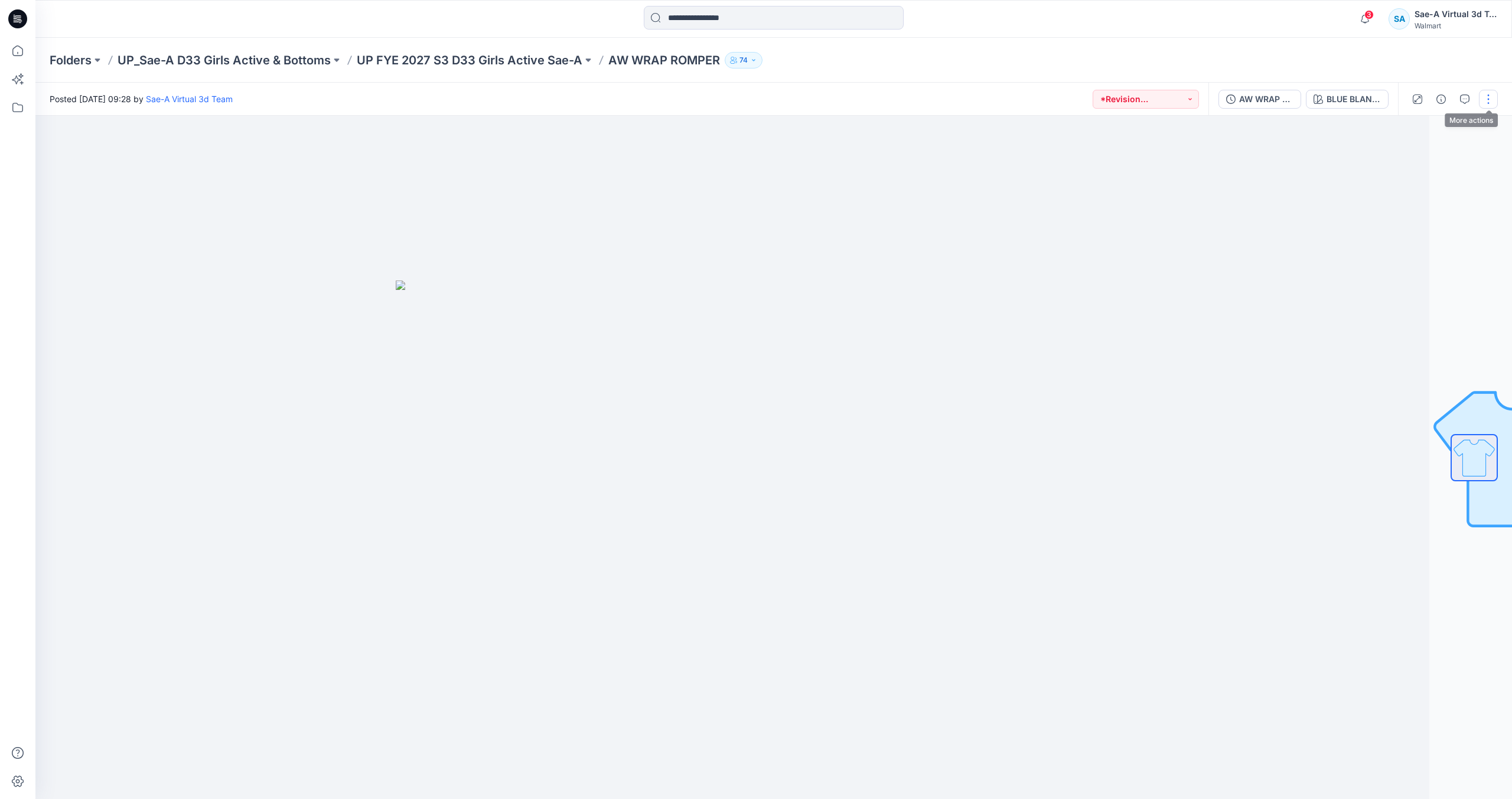
click at [1487, 100] on button "button" at bounding box center [1489, 99] width 19 height 19
click at [1434, 164] on button "Edit" at bounding box center [1439, 159] width 109 height 22
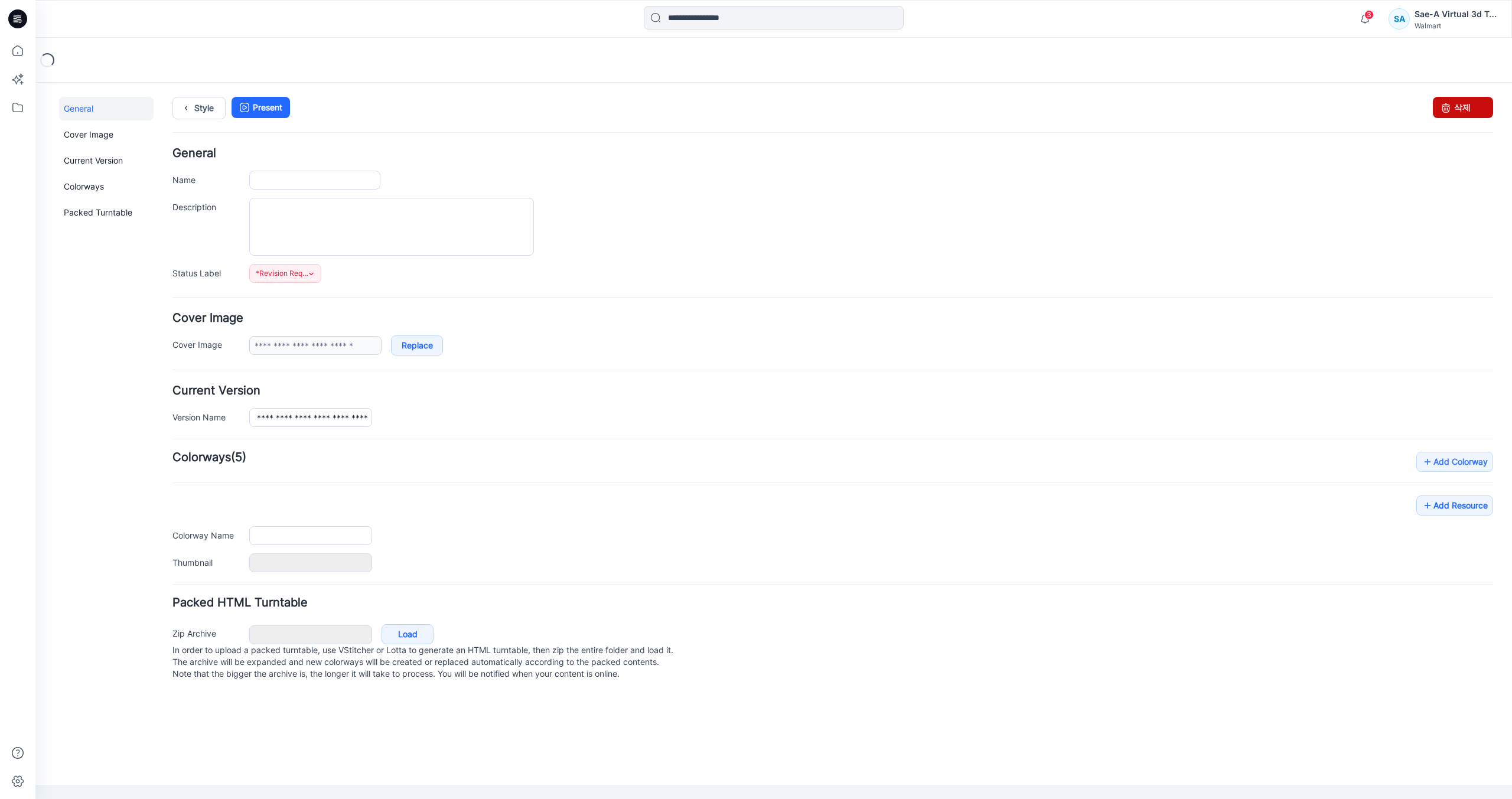
type input "**********"
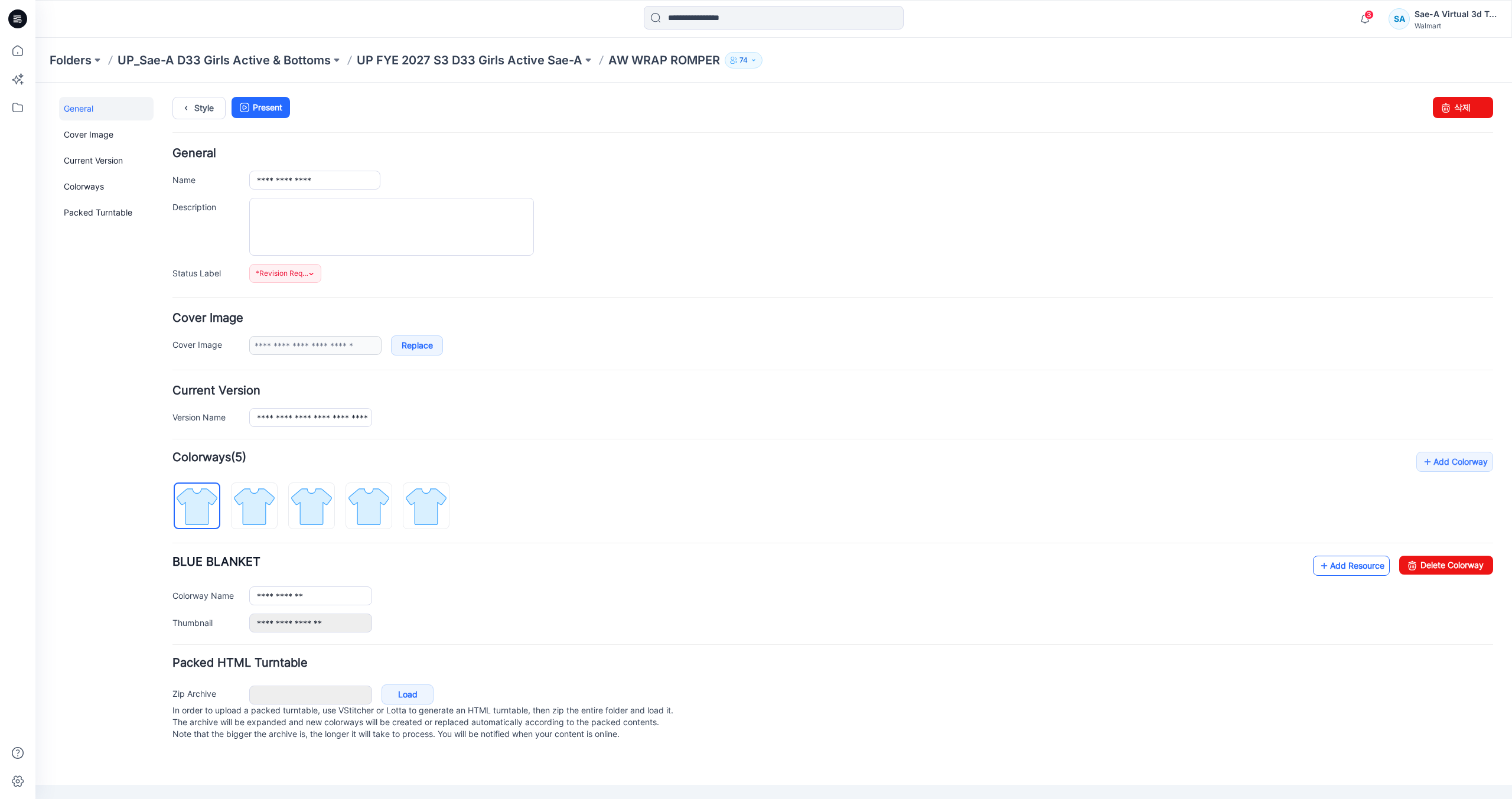
click at [1349, 565] on link "Add Resource" at bounding box center [1351, 566] width 77 height 20
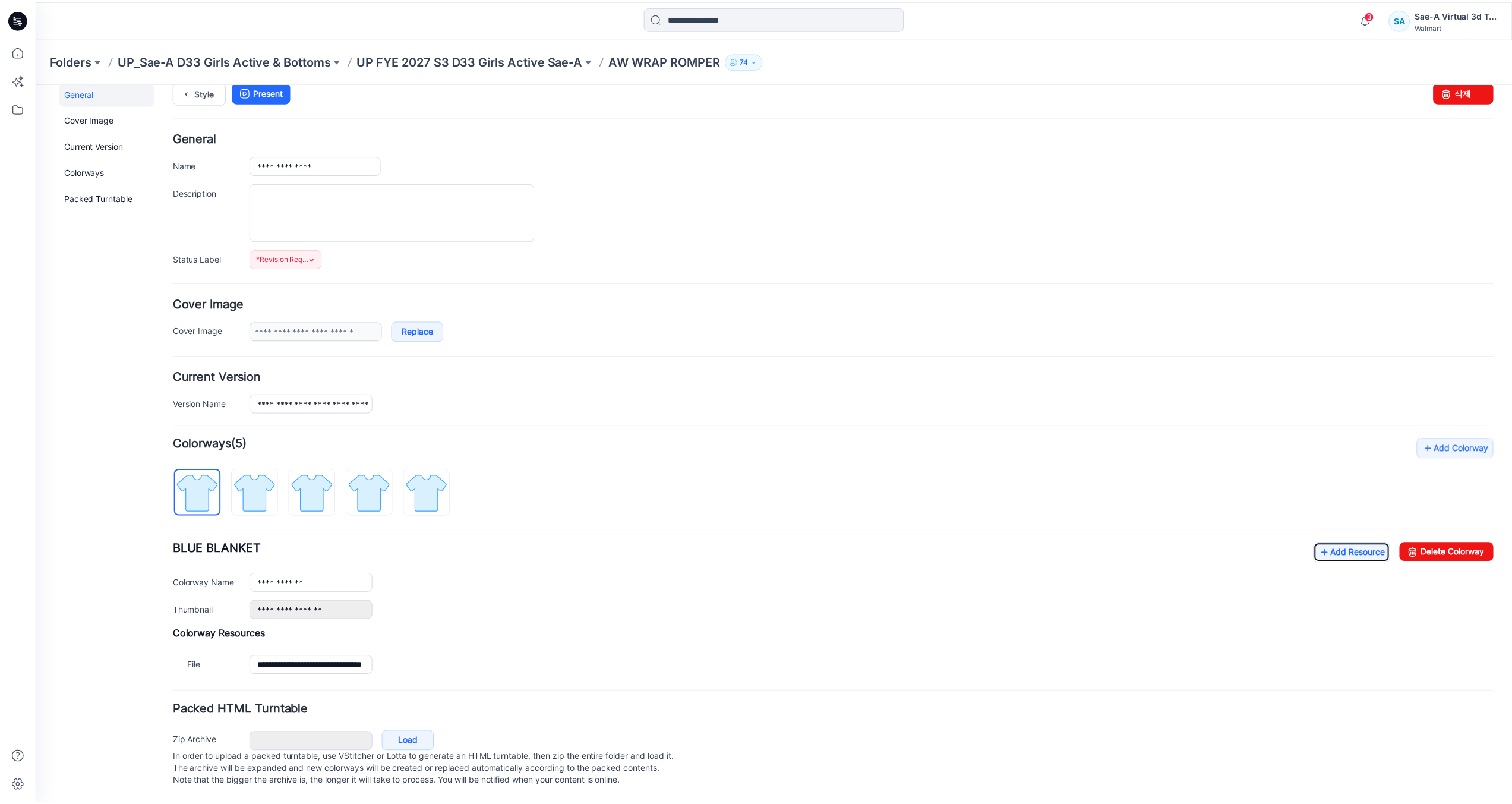
scroll to position [28, 0]
click at [13, 13] on icon at bounding box center [18, 19] width 19 height 19
